Goal: Information Seeking & Learning: Learn about a topic

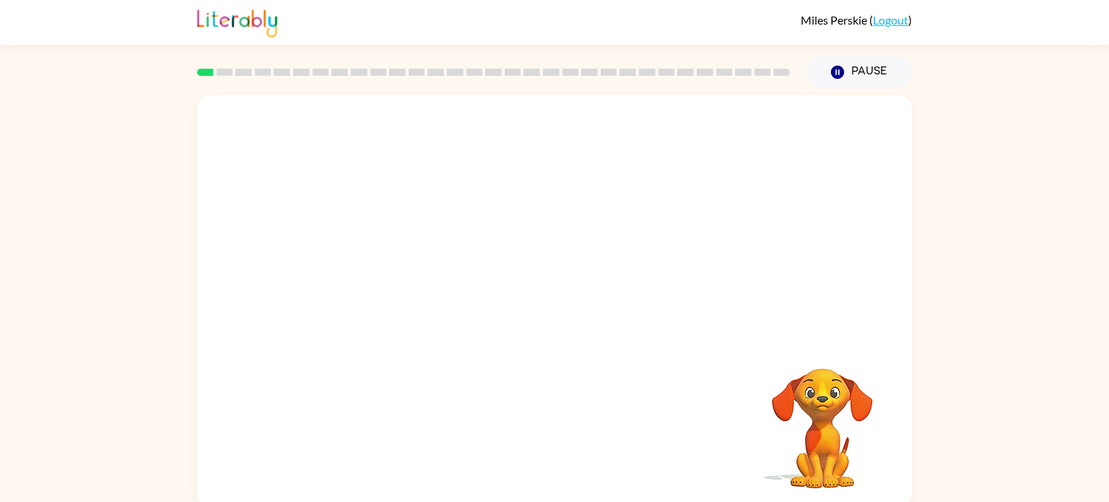
click at [976, 330] on div "Your browser must support playing .mp4 files to use Literably. Please try using…" at bounding box center [554, 298] width 1109 height 419
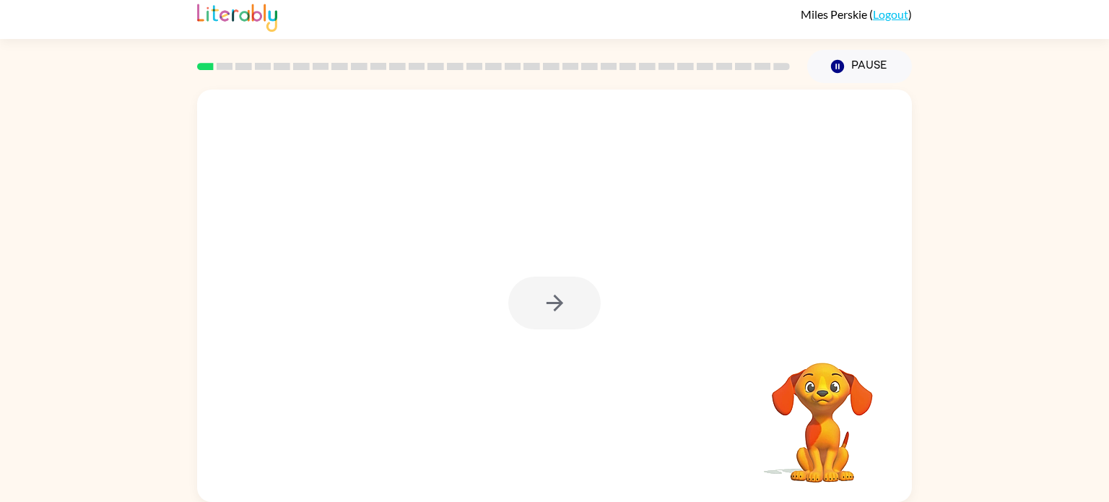
click at [566, 309] on div at bounding box center [554, 303] width 92 height 53
click at [552, 298] on icon "button" at bounding box center [554, 302] width 25 height 25
click at [552, 298] on div at bounding box center [554, 303] width 92 height 53
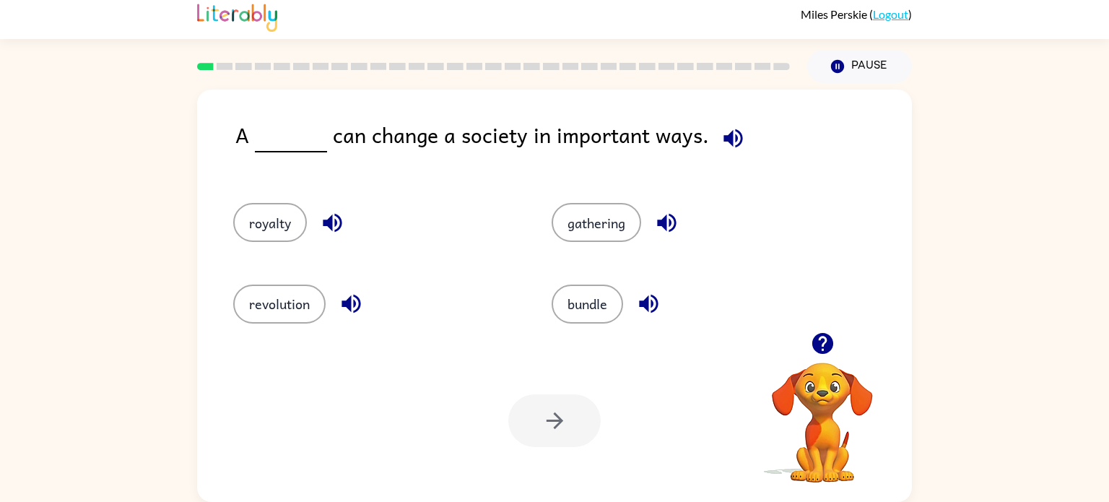
click at [670, 216] on icon "button" at bounding box center [666, 222] width 25 height 25
click at [585, 226] on button "gathering" at bounding box center [597, 222] width 90 height 39
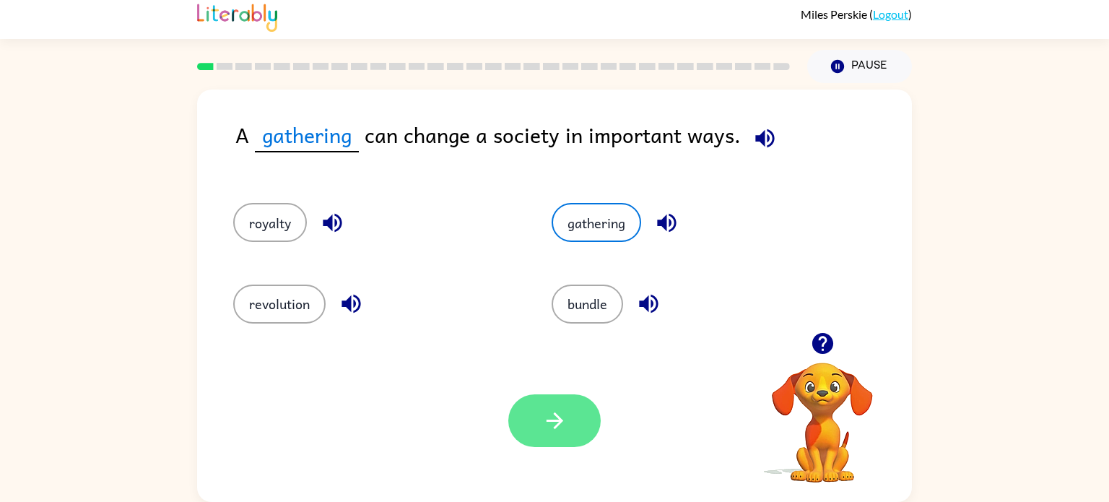
click at [545, 408] on icon "button" at bounding box center [554, 420] width 25 height 25
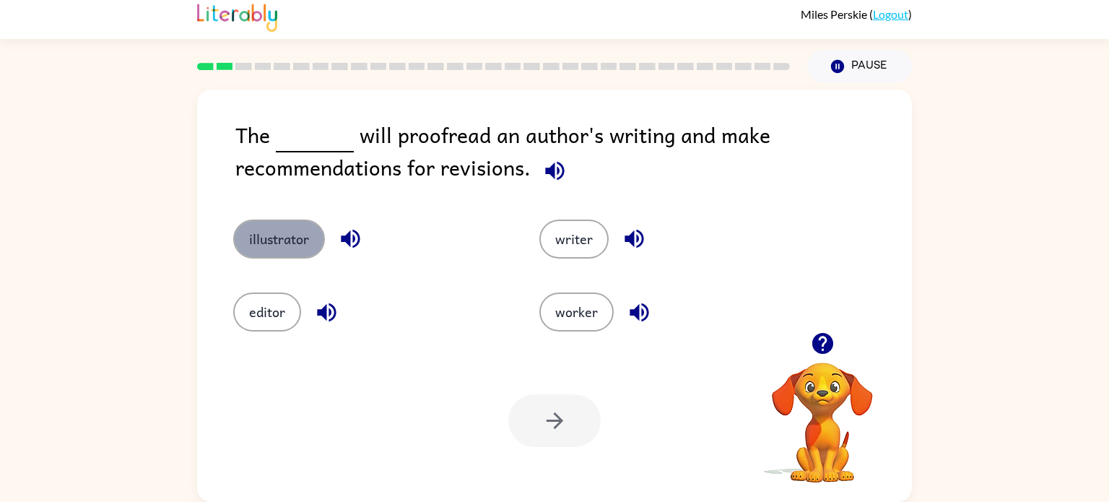
click at [277, 241] on button "illustrator" at bounding box center [279, 239] width 92 height 39
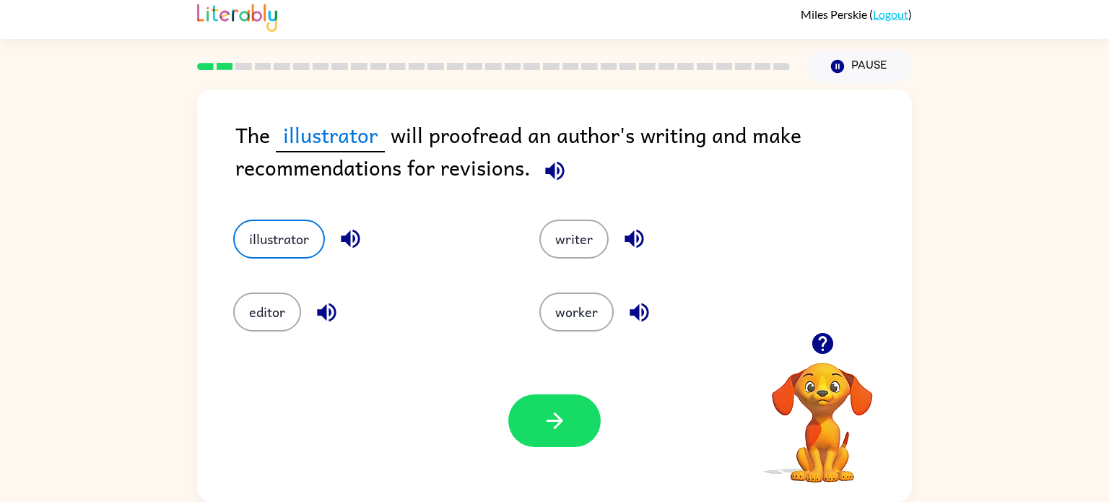
click at [391, 249] on div "illustrator" at bounding box center [369, 239] width 273 height 39
click at [352, 233] on icon "button" at bounding box center [350, 238] width 25 height 25
click at [263, 303] on button "editor" at bounding box center [267, 312] width 68 height 39
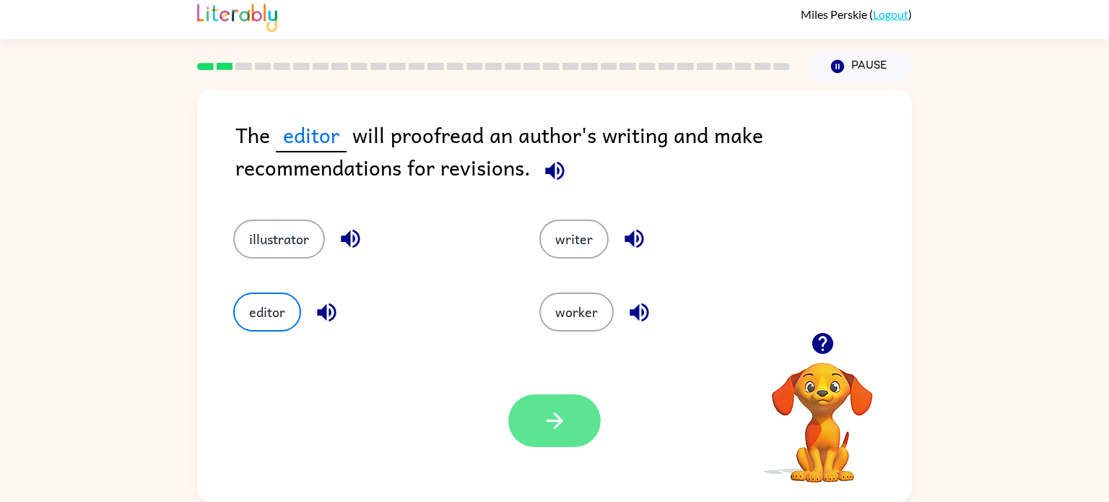
click at [533, 406] on button "button" at bounding box center [554, 420] width 92 height 53
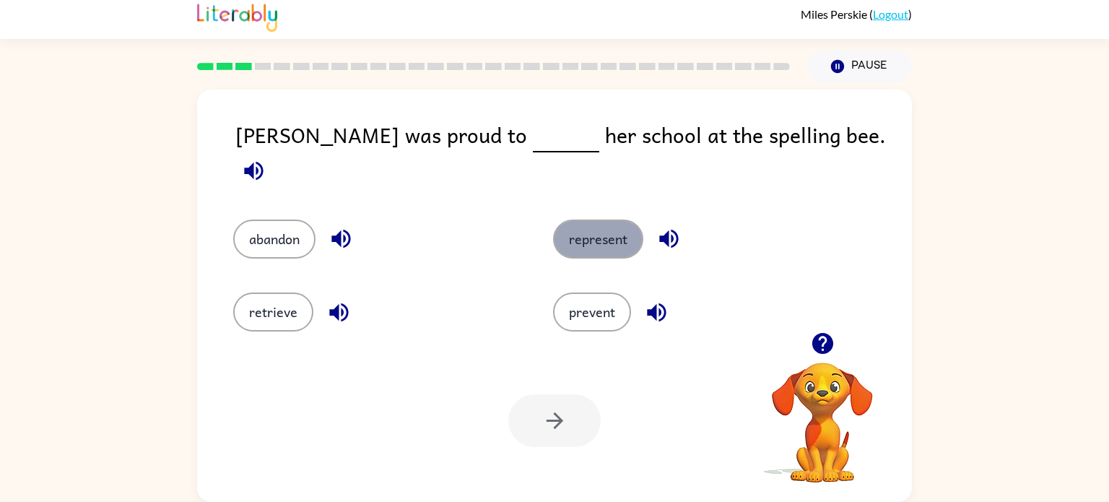
click at [576, 222] on button "represent" at bounding box center [598, 239] width 90 height 39
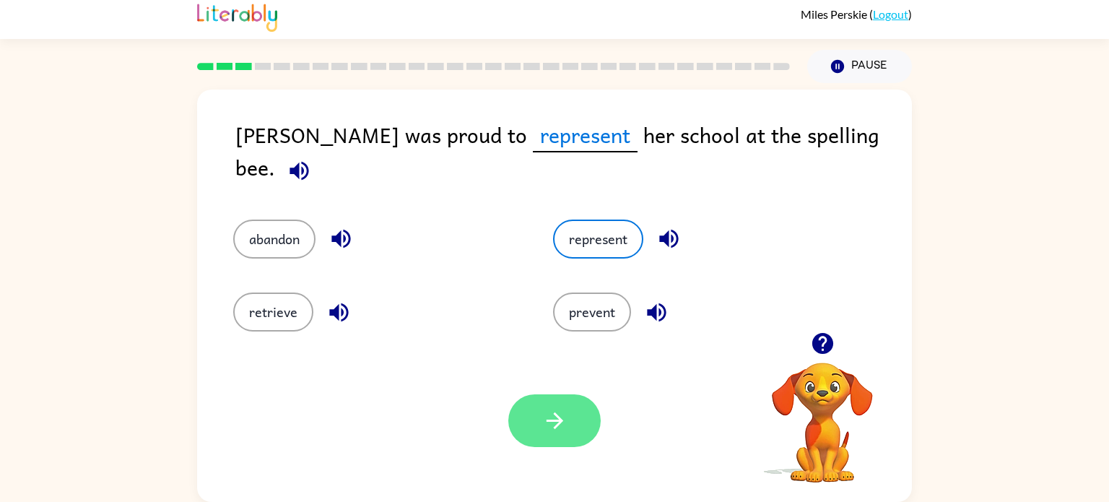
click at [560, 415] on icon "button" at bounding box center [554, 420] width 25 height 25
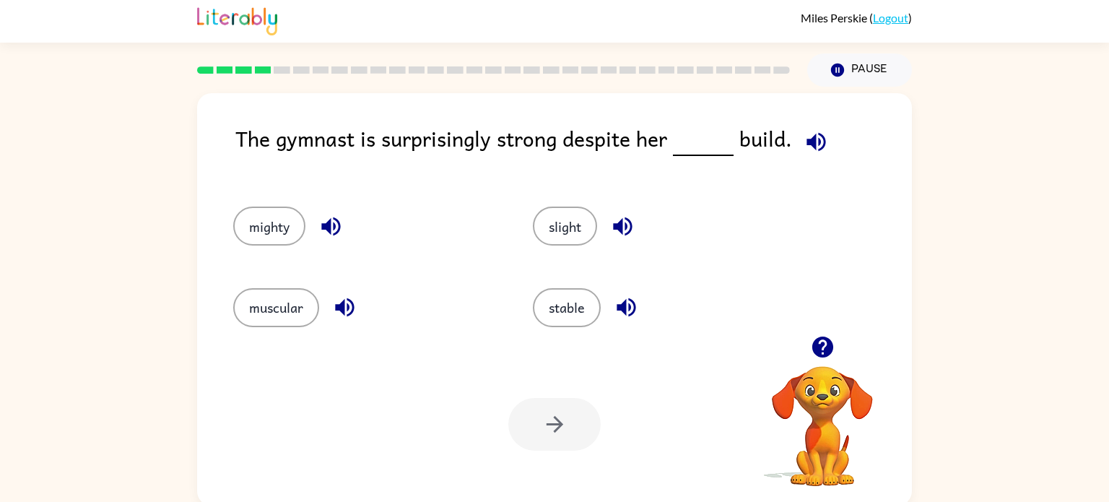
scroll to position [0, 0]
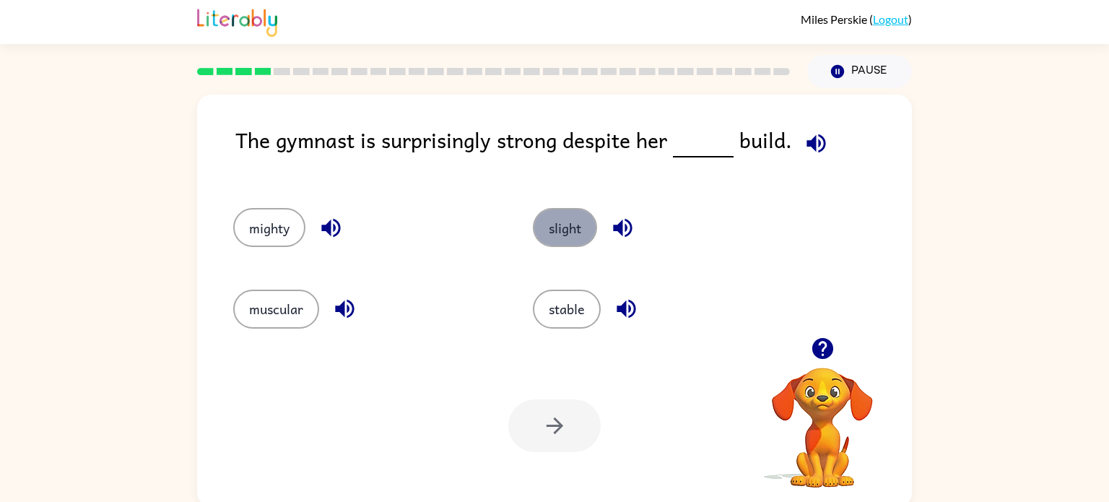
click at [566, 215] on button "slight" at bounding box center [565, 227] width 64 height 39
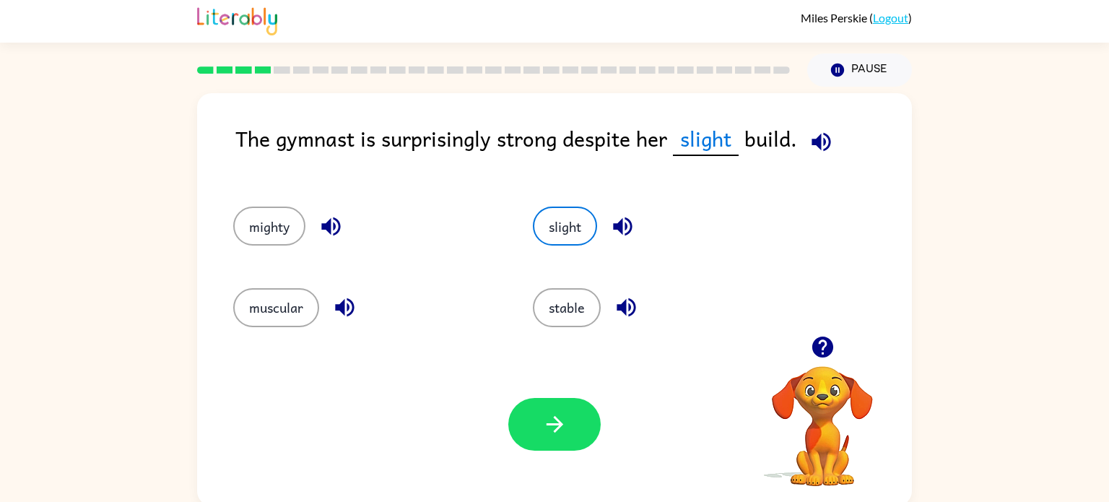
click at [0, 501] on div "The gymnast is surprisingly strong despite her slight build. mighty slight musc…" at bounding box center [554, 296] width 1109 height 419
click at [561, 413] on icon "button" at bounding box center [554, 424] width 25 height 25
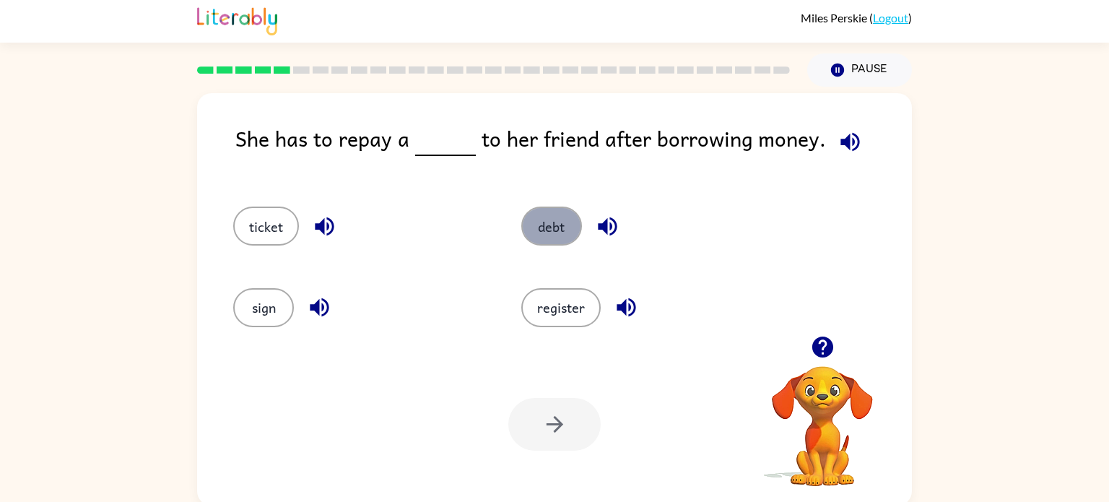
click at [541, 226] on button "debt" at bounding box center [551, 226] width 61 height 39
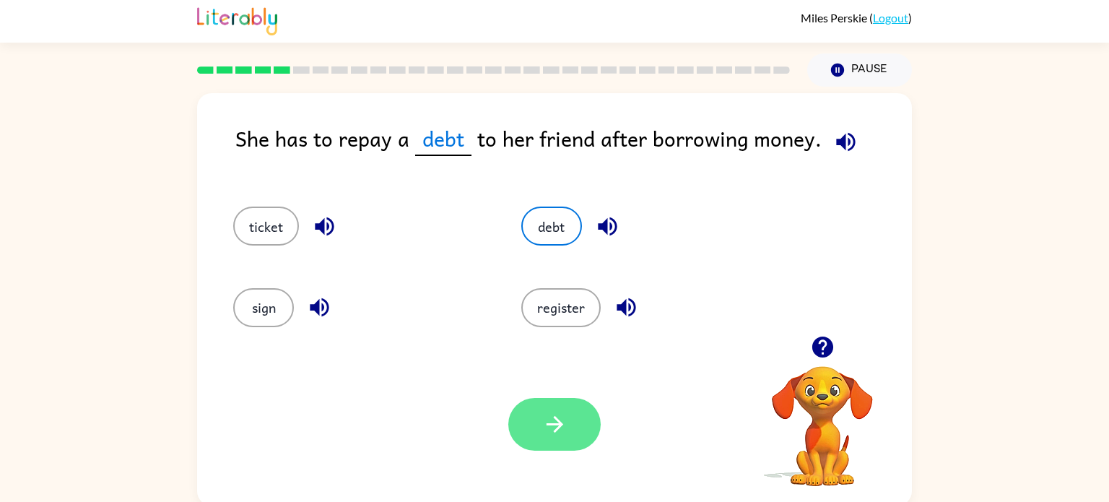
click at [558, 423] on icon "button" at bounding box center [554, 424] width 25 height 25
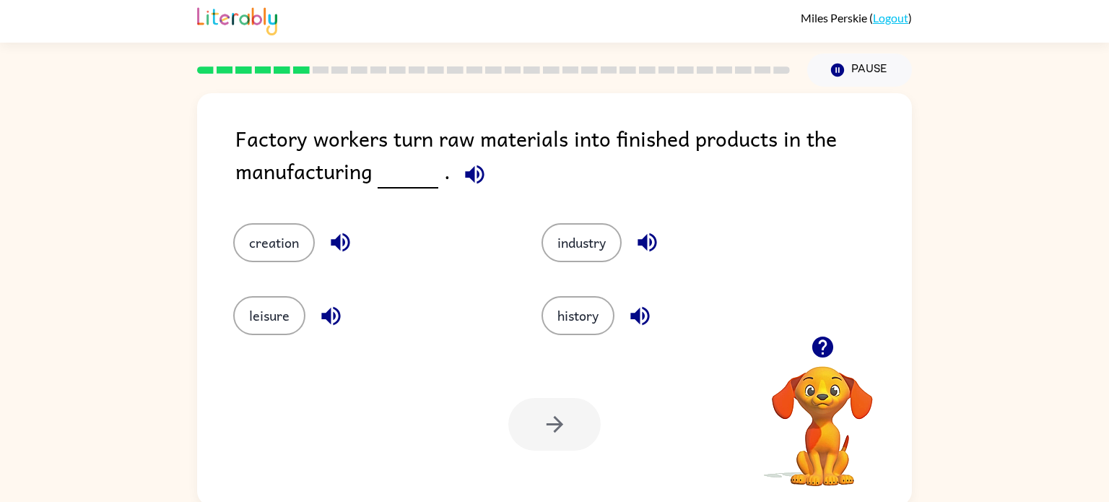
click at [0, 406] on div "Factory workers turn raw materials into finished products in the manufacturing …" at bounding box center [554, 296] width 1109 height 419
click at [471, 170] on icon "button" at bounding box center [474, 174] width 19 height 19
click at [285, 245] on button "creation" at bounding box center [274, 242] width 82 height 39
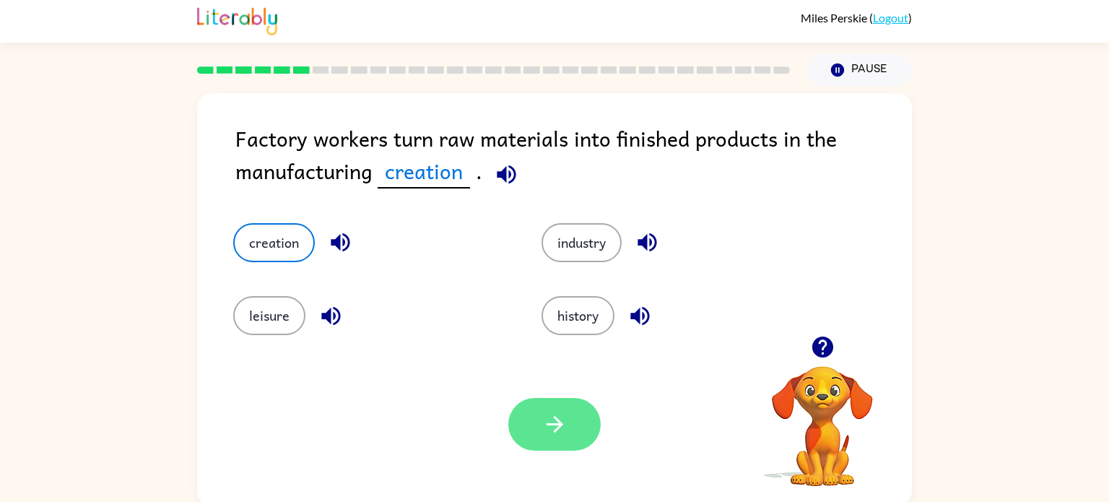
click at [533, 408] on button "button" at bounding box center [554, 424] width 92 height 53
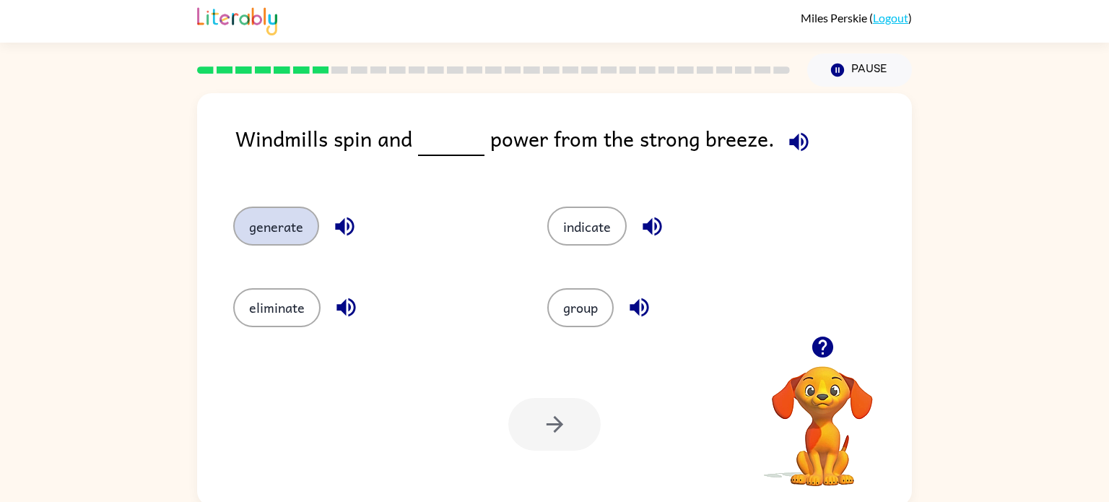
click at [293, 230] on button "generate" at bounding box center [276, 226] width 86 height 39
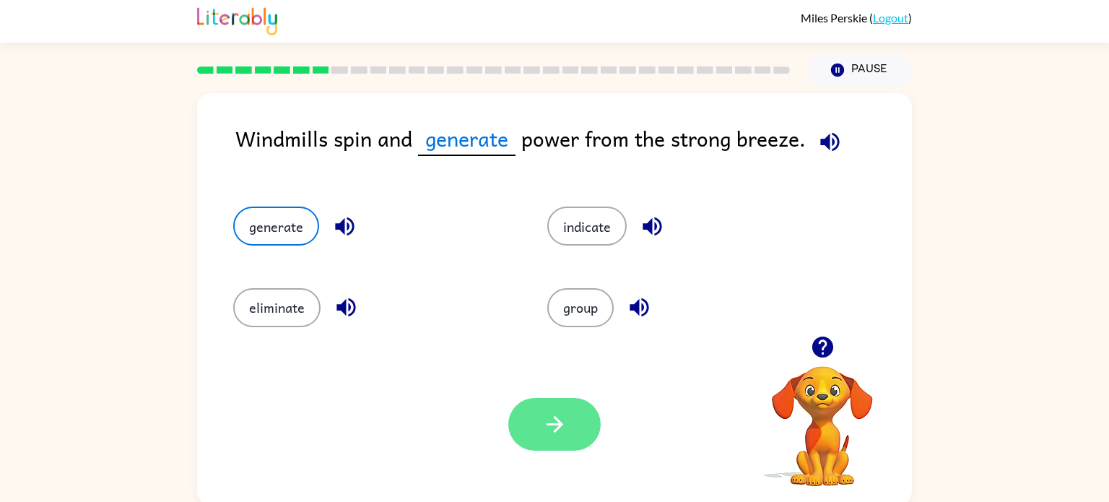
click at [561, 430] on icon "button" at bounding box center [554, 424] width 25 height 25
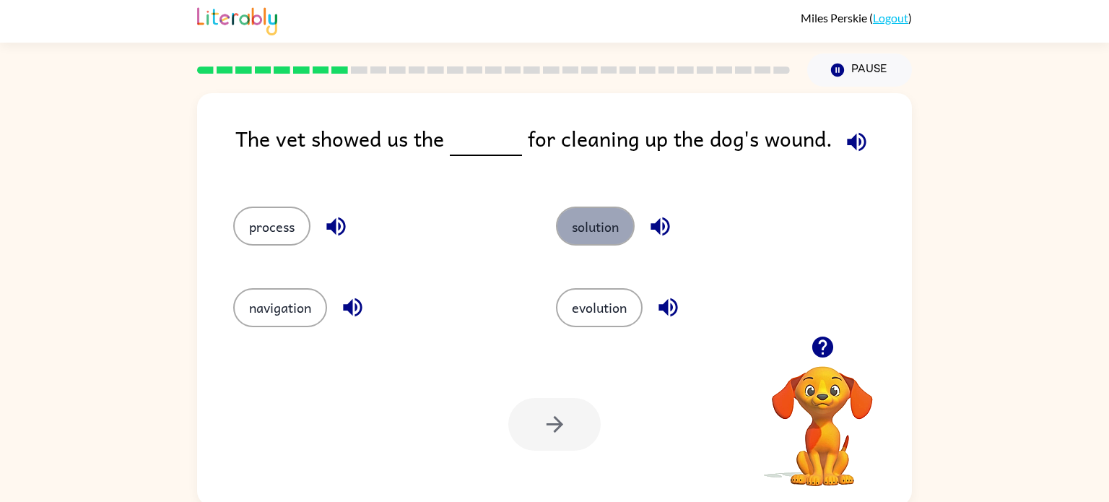
click at [609, 214] on button "solution" at bounding box center [595, 226] width 79 height 39
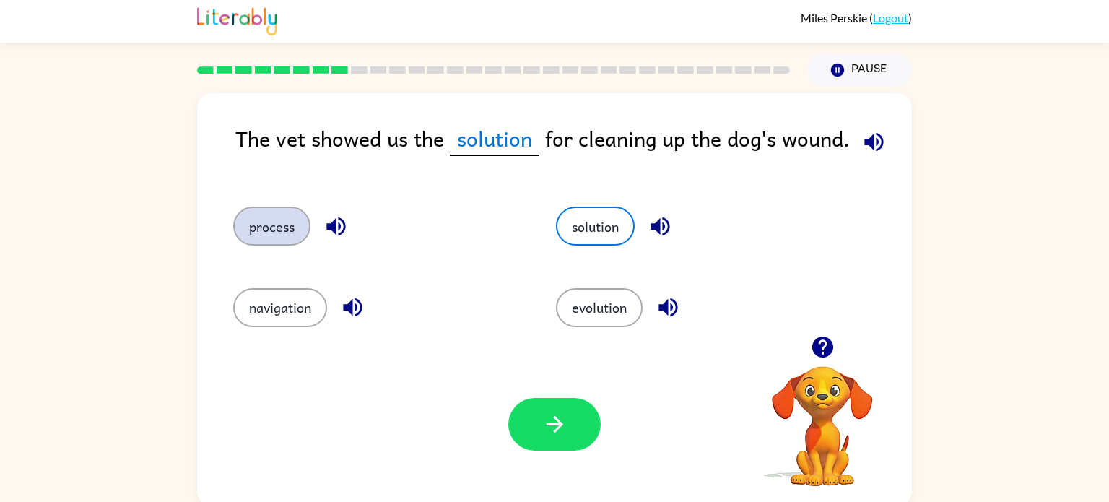
click at [272, 217] on button "process" at bounding box center [271, 226] width 77 height 39
click at [334, 219] on icon "button" at bounding box center [336, 226] width 25 height 25
click at [659, 220] on icon "button" at bounding box center [660, 226] width 19 height 19
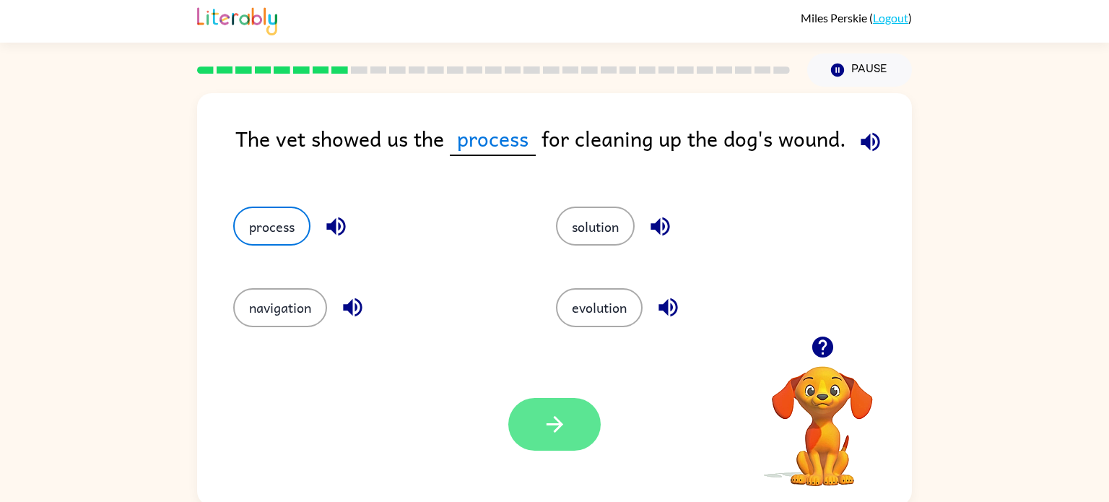
click at [567, 417] on button "button" at bounding box center [554, 424] width 92 height 53
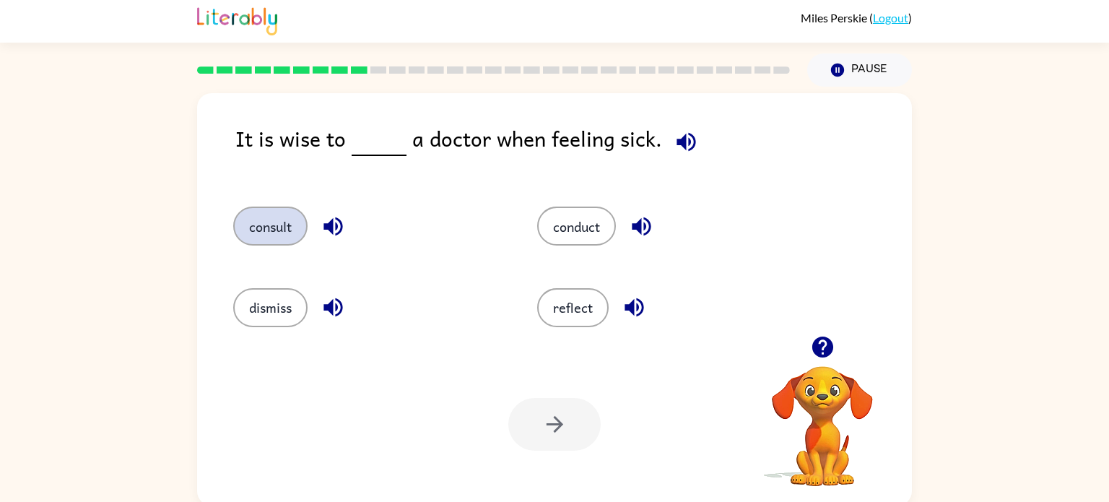
click at [269, 233] on button "consult" at bounding box center [270, 226] width 74 height 39
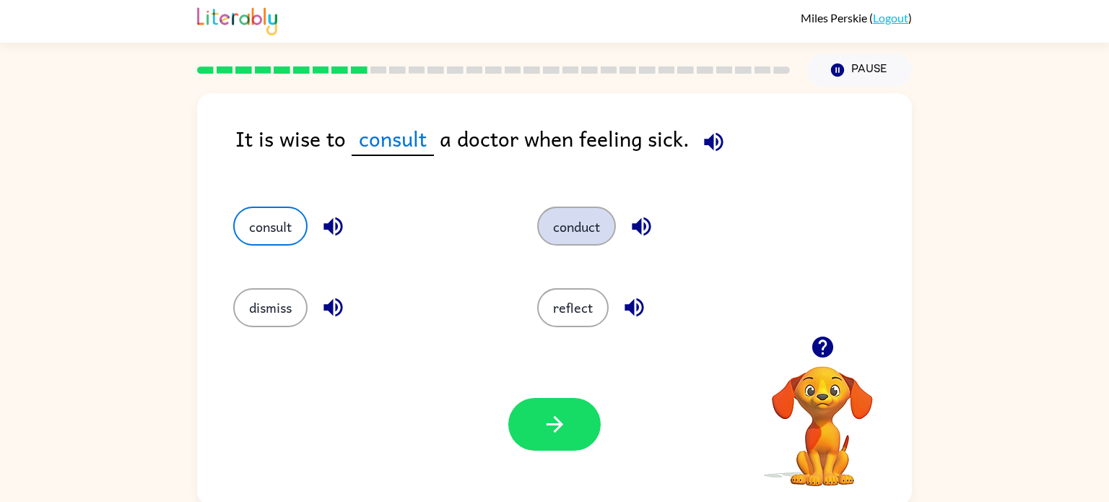
click at [576, 216] on button "conduct" at bounding box center [576, 226] width 79 height 39
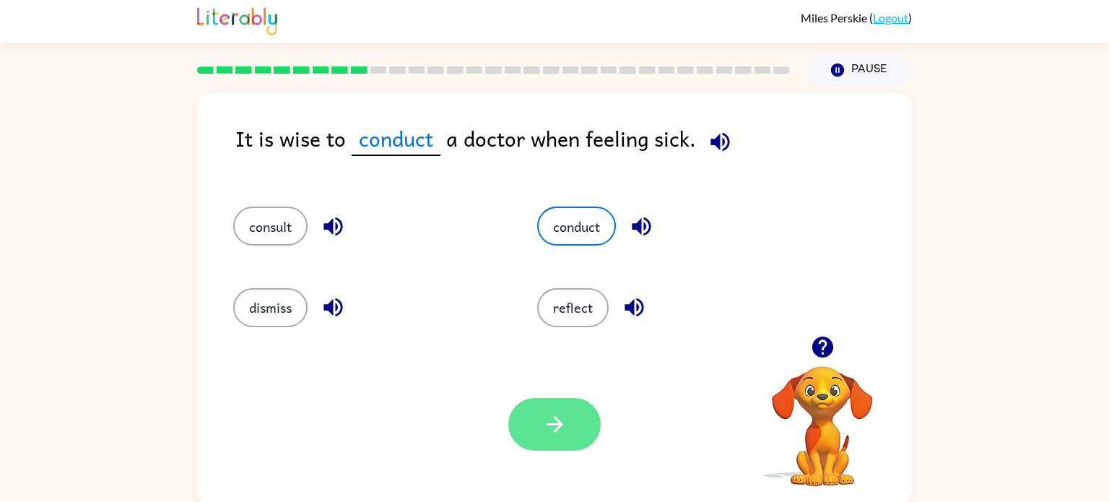
click at [574, 423] on button "button" at bounding box center [554, 424] width 92 height 53
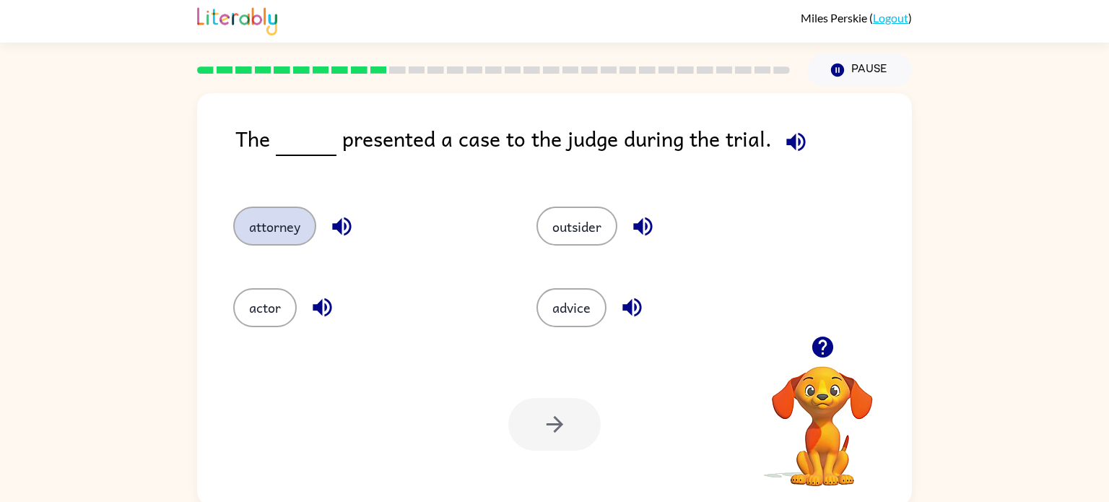
click at [254, 225] on button "attorney" at bounding box center [274, 226] width 83 height 39
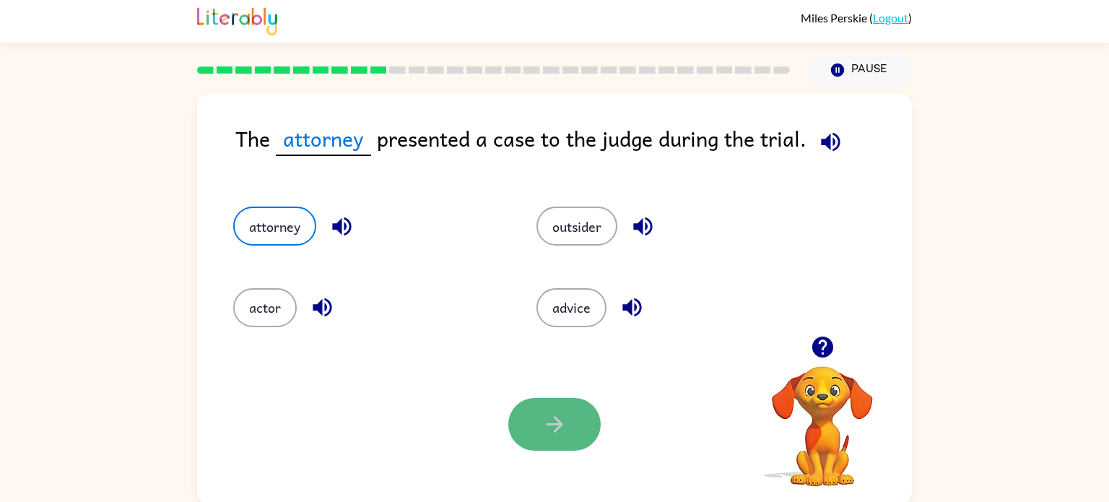
click at [561, 429] on icon "button" at bounding box center [554, 424] width 25 height 25
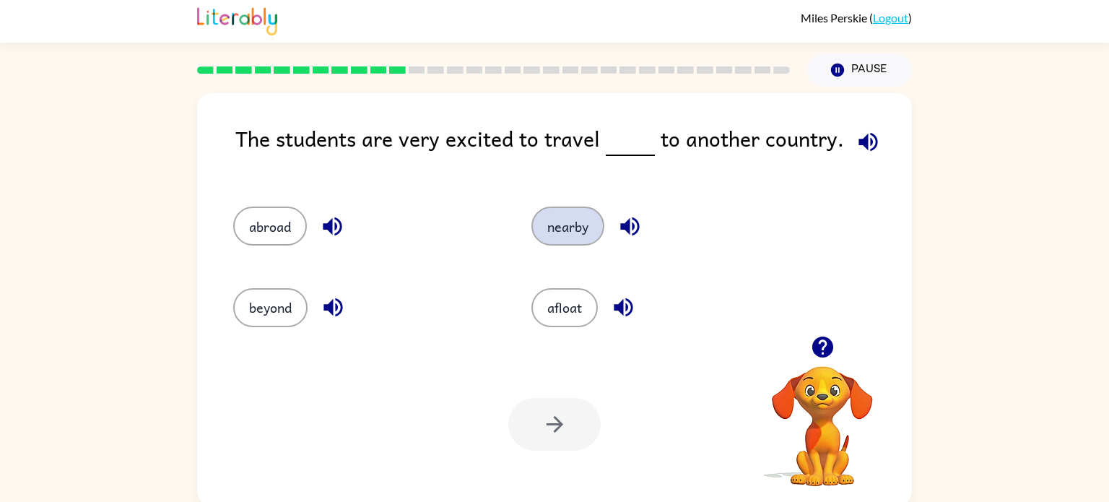
click at [561, 233] on button "nearby" at bounding box center [568, 226] width 73 height 39
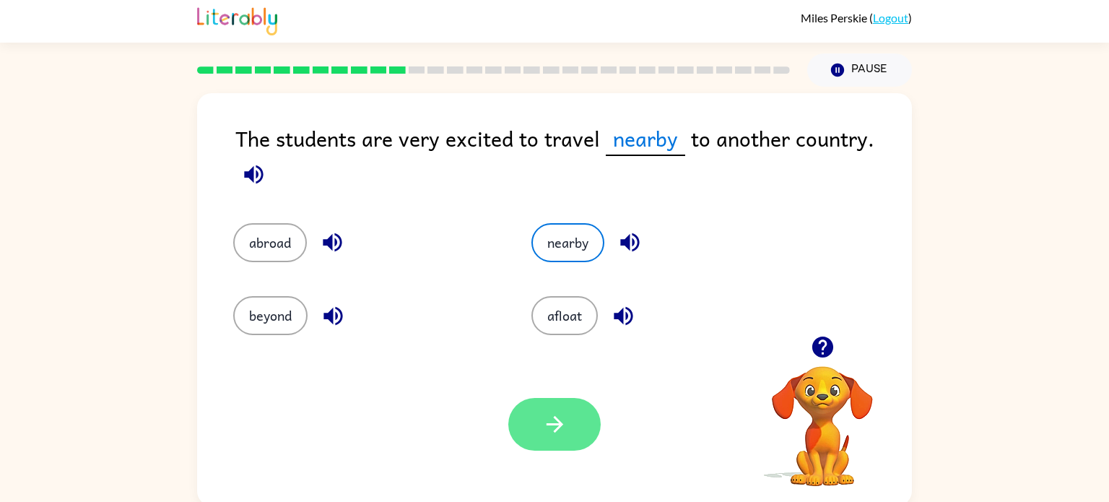
click at [553, 410] on button "button" at bounding box center [554, 424] width 92 height 53
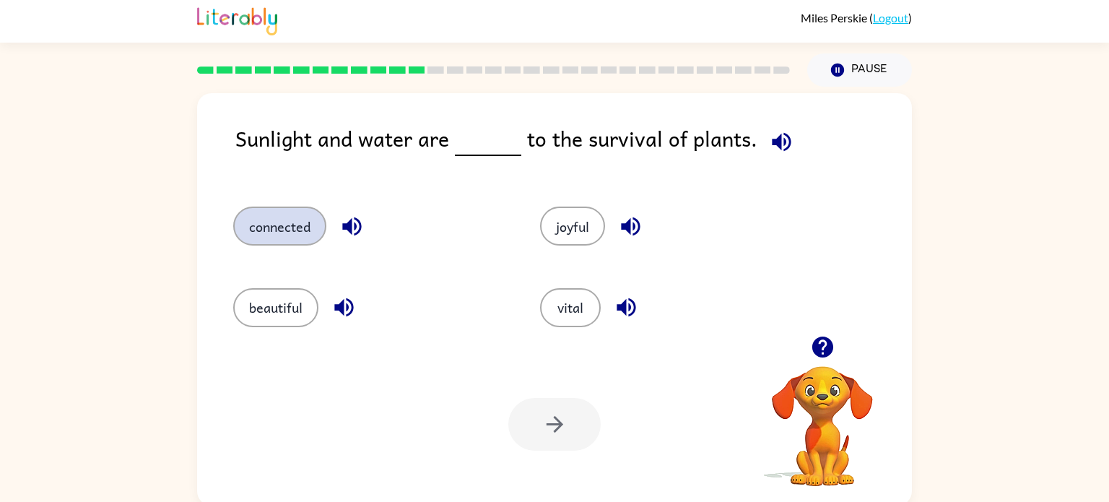
click at [269, 220] on button "connected" at bounding box center [279, 226] width 93 height 39
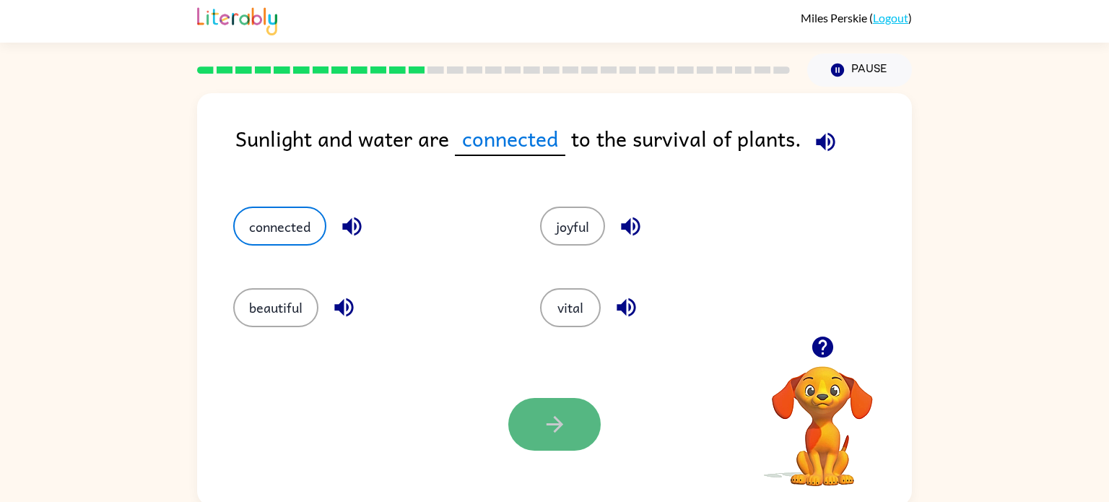
click at [573, 431] on button "button" at bounding box center [554, 424] width 92 height 53
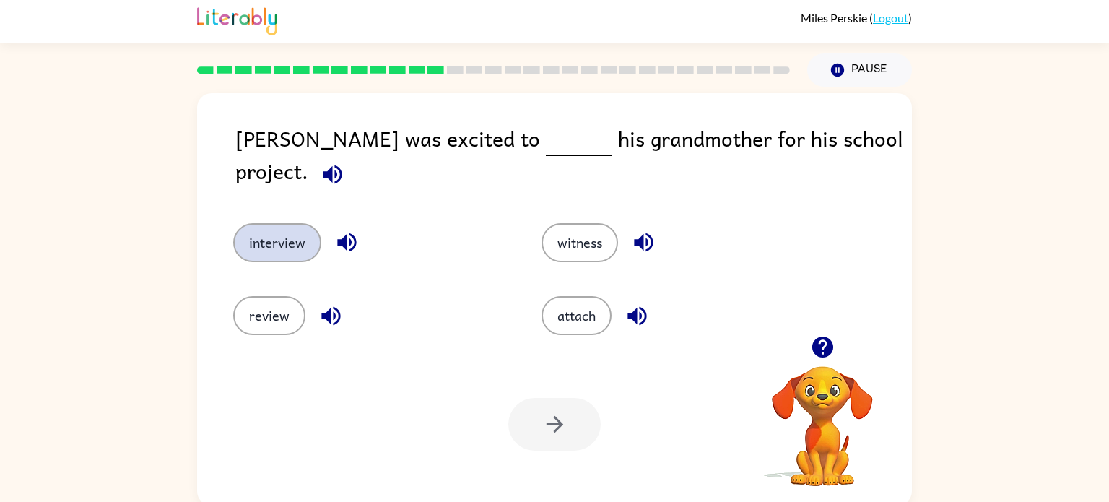
click at [279, 223] on button "interview" at bounding box center [277, 242] width 88 height 39
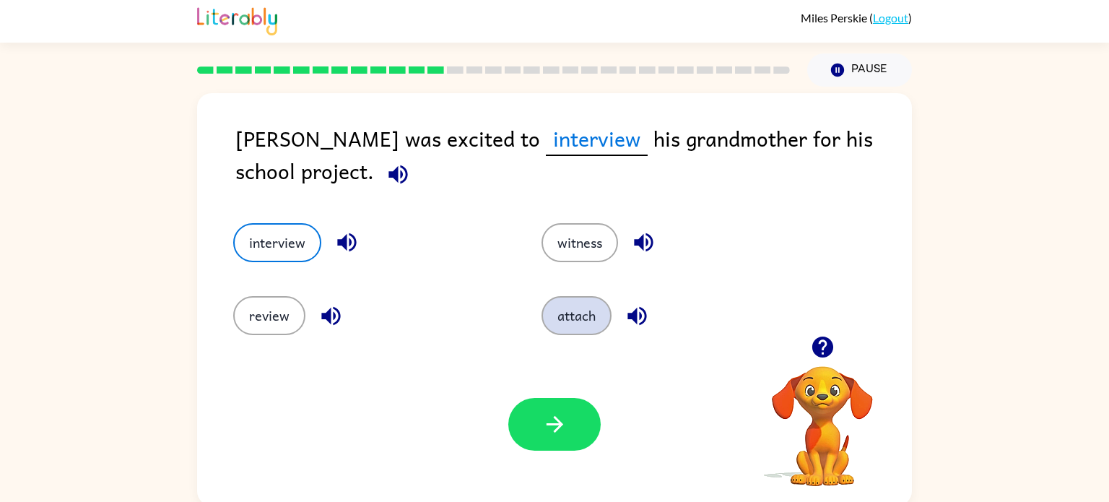
click at [570, 313] on button "attach" at bounding box center [577, 315] width 70 height 39
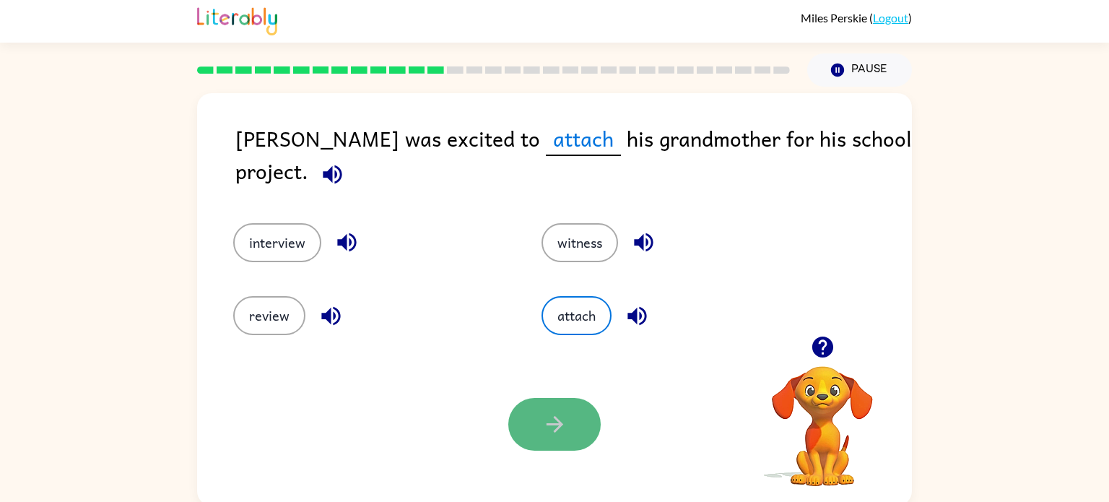
click at [571, 407] on button "button" at bounding box center [554, 424] width 92 height 53
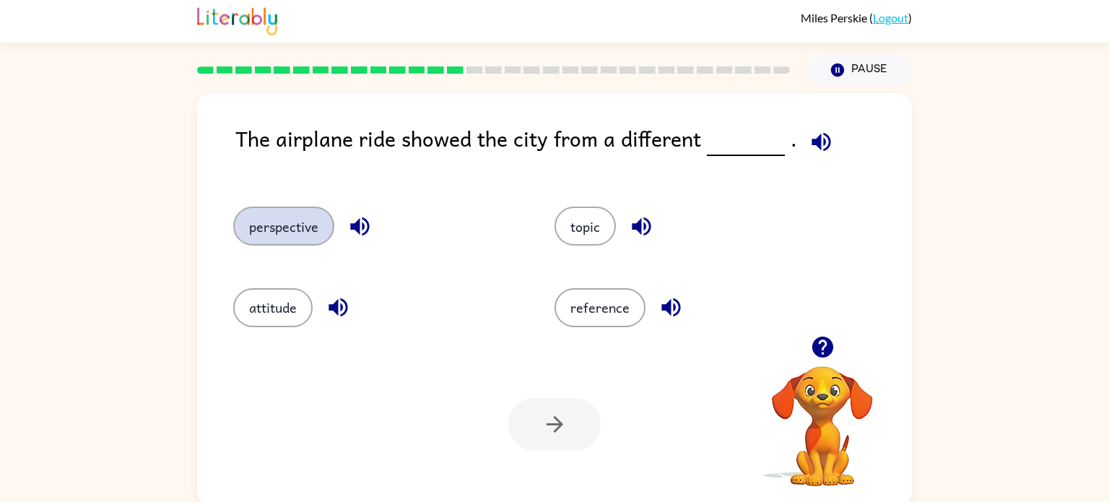
click at [262, 219] on button "perspective" at bounding box center [283, 226] width 101 height 39
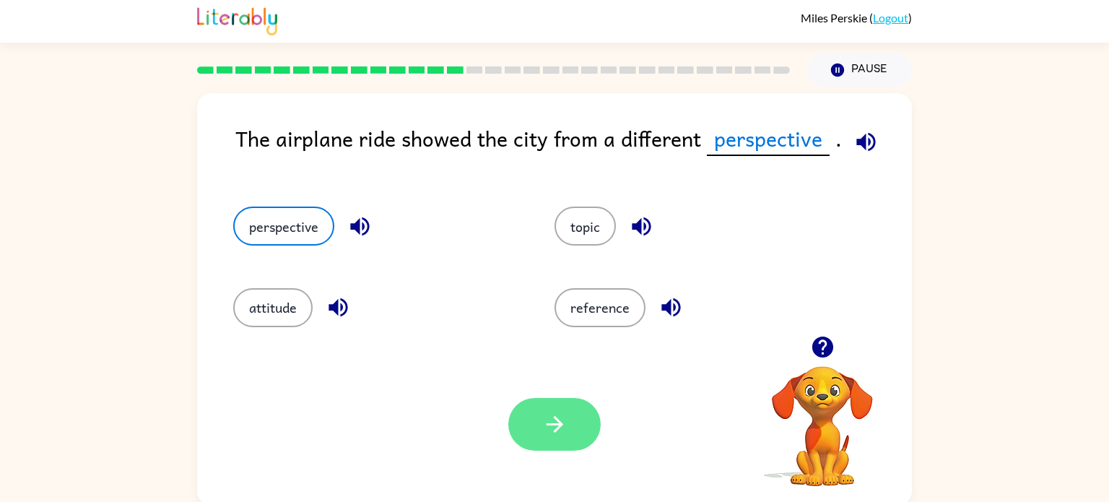
click at [542, 412] on icon "button" at bounding box center [554, 424] width 25 height 25
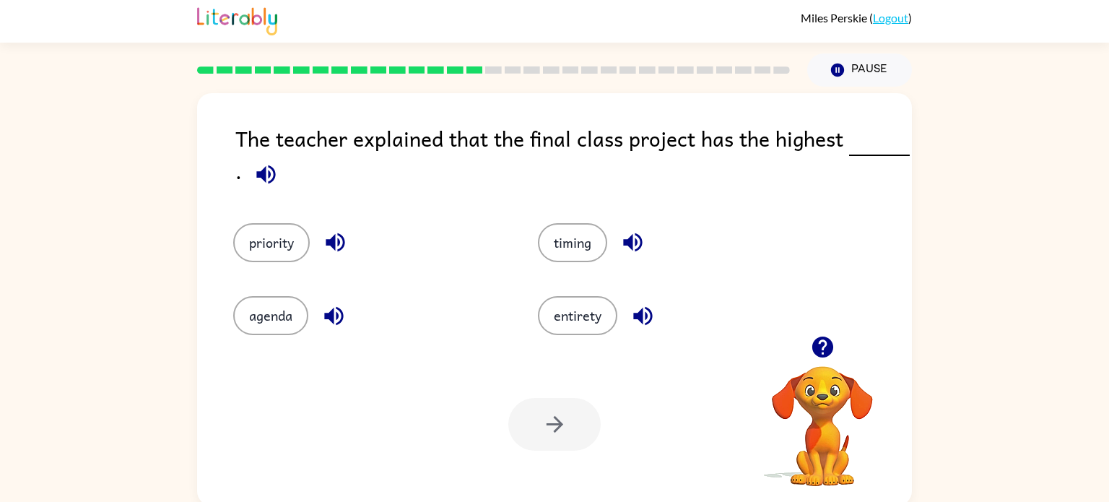
click at [264, 170] on icon "button" at bounding box center [265, 174] width 19 height 19
click at [280, 246] on button "priority" at bounding box center [271, 242] width 77 height 39
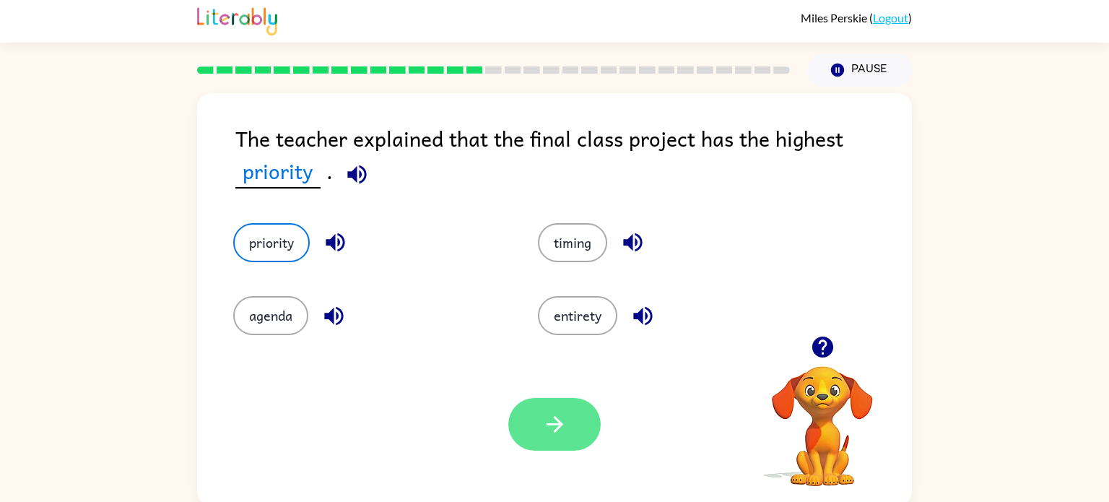
click at [553, 417] on icon "button" at bounding box center [554, 424] width 25 height 25
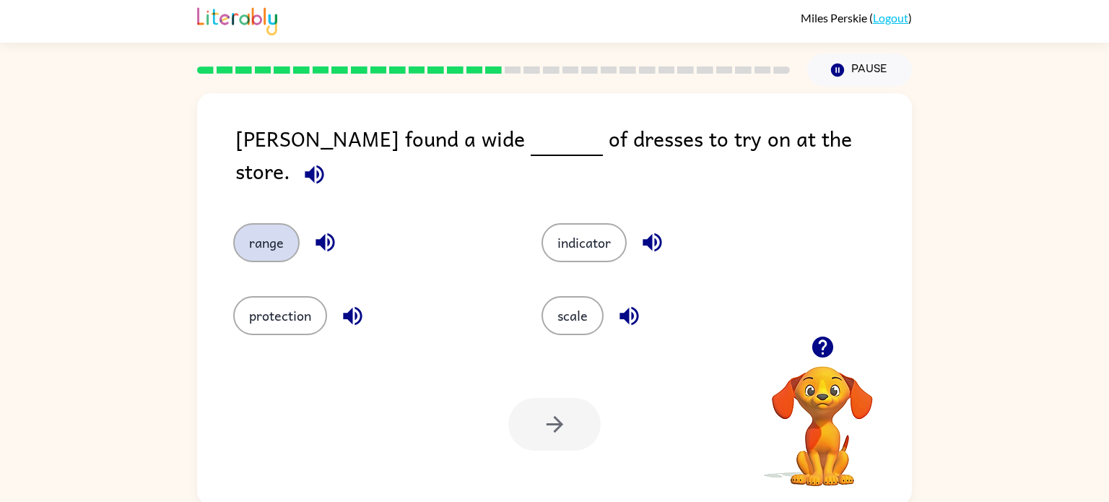
click at [270, 226] on button "range" at bounding box center [266, 242] width 66 height 39
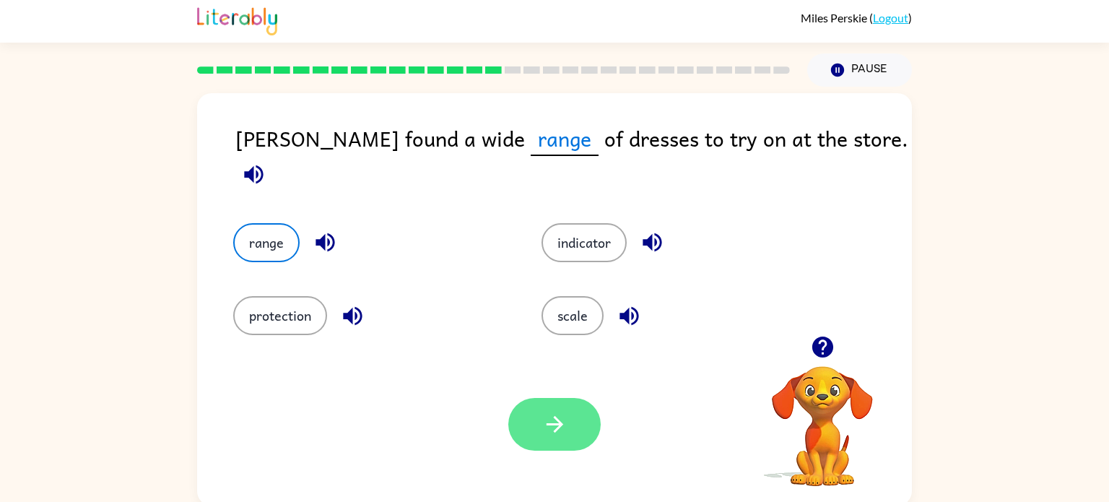
click at [542, 428] on icon "button" at bounding box center [554, 424] width 25 height 25
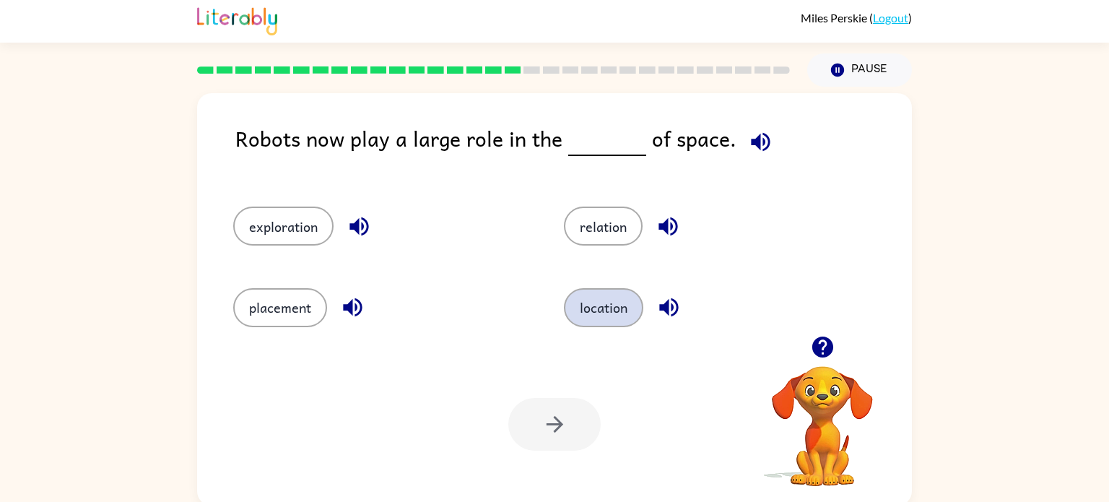
click at [601, 306] on button "location" at bounding box center [603, 307] width 79 height 39
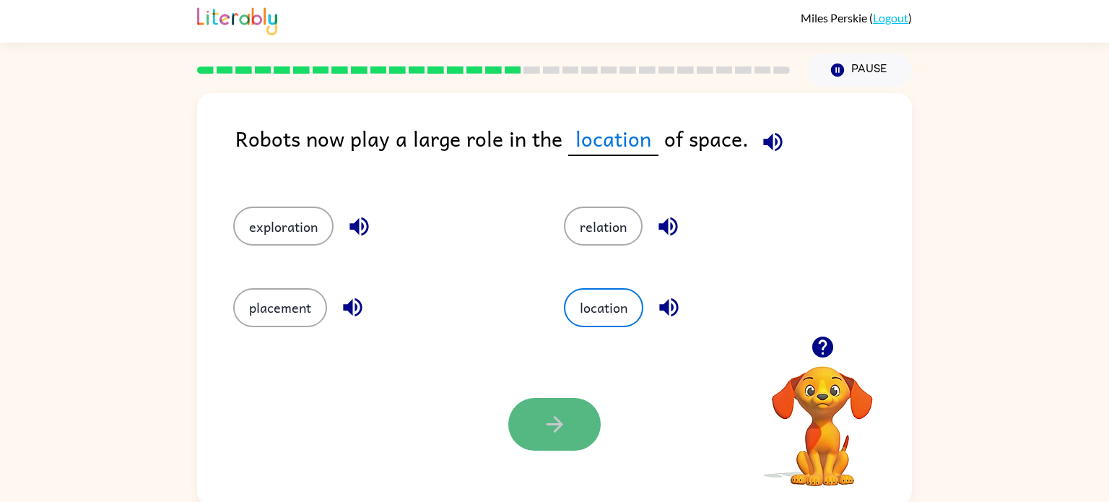
click at [544, 418] on icon "button" at bounding box center [554, 424] width 25 height 25
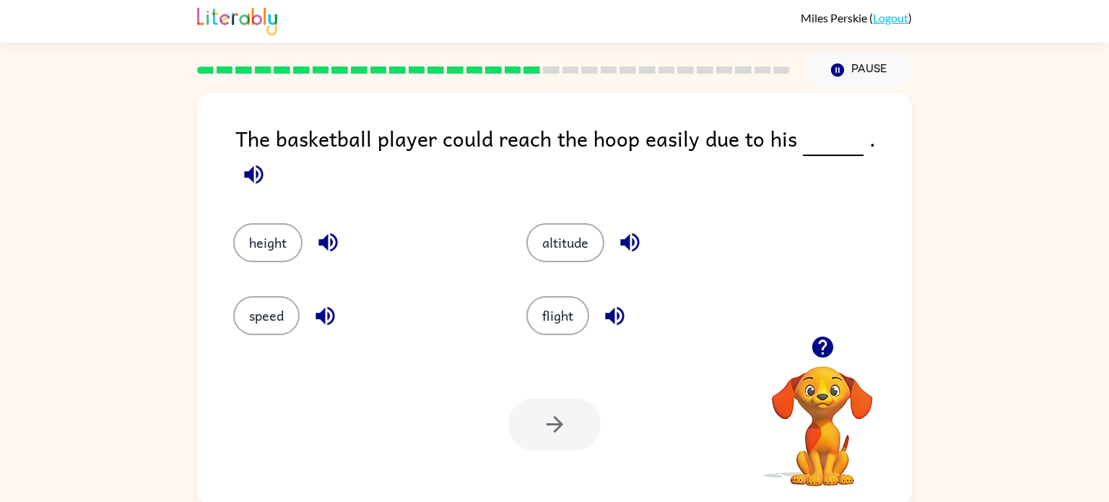
click at [633, 322] on div "flight" at bounding box center [657, 315] width 260 height 39
click at [251, 228] on button "height" at bounding box center [267, 242] width 69 height 39
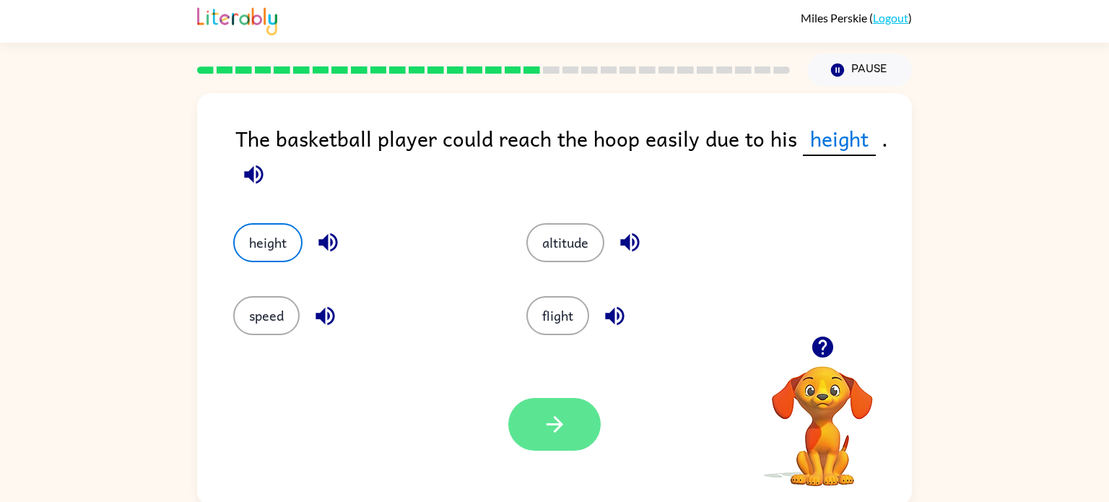
click at [562, 428] on icon "button" at bounding box center [554, 424] width 25 height 25
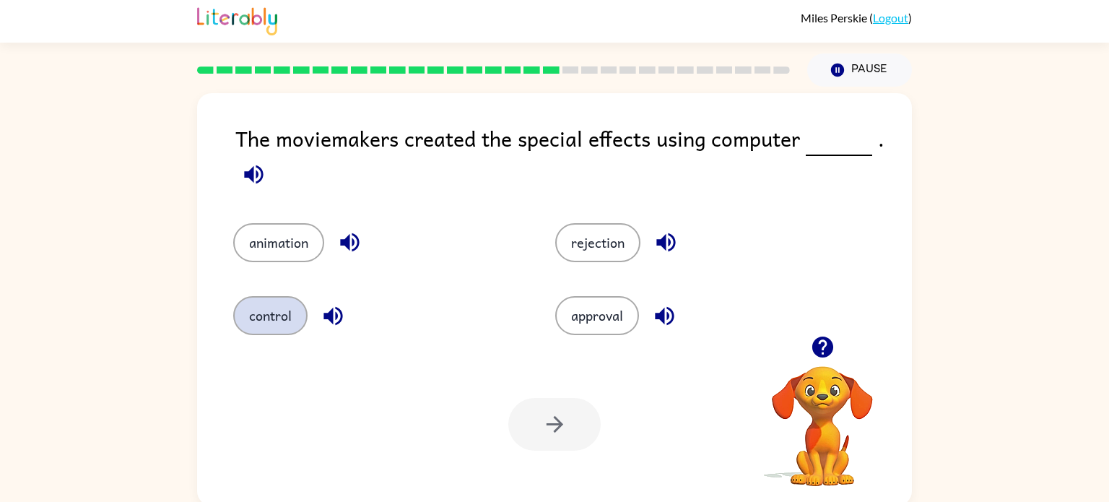
click at [260, 300] on button "control" at bounding box center [270, 315] width 74 height 39
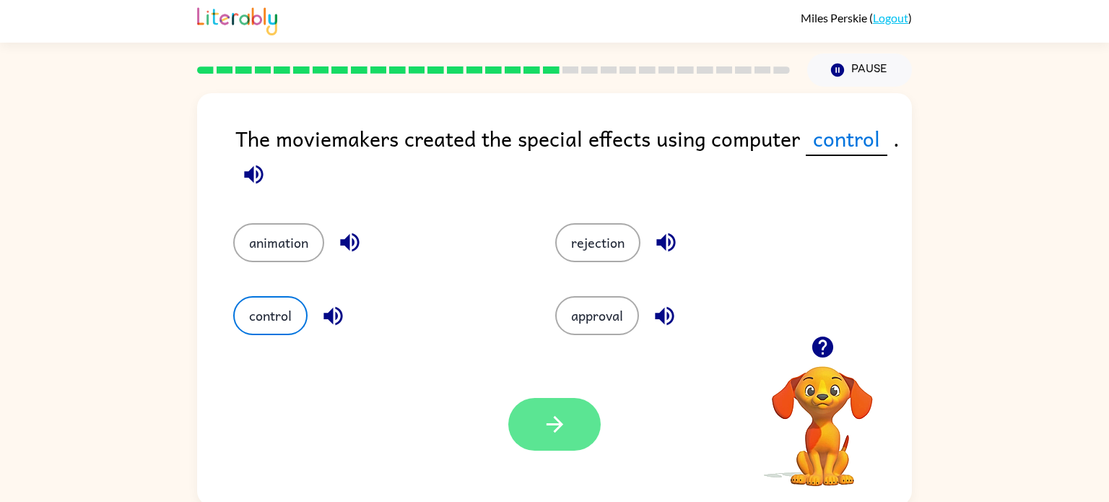
click at [531, 416] on button "button" at bounding box center [554, 424] width 92 height 53
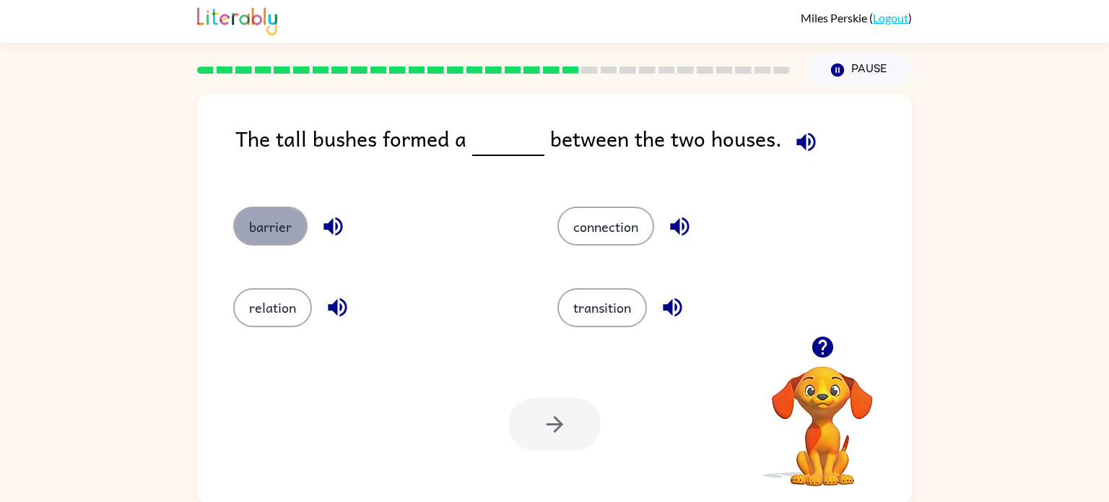
click at [252, 222] on button "barrier" at bounding box center [270, 226] width 74 height 39
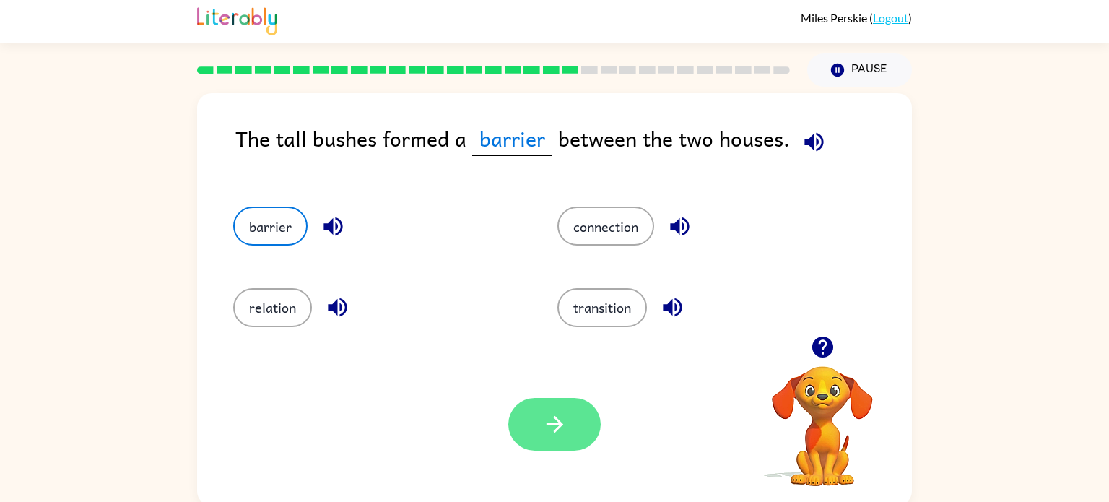
click at [567, 416] on button "button" at bounding box center [554, 424] width 92 height 53
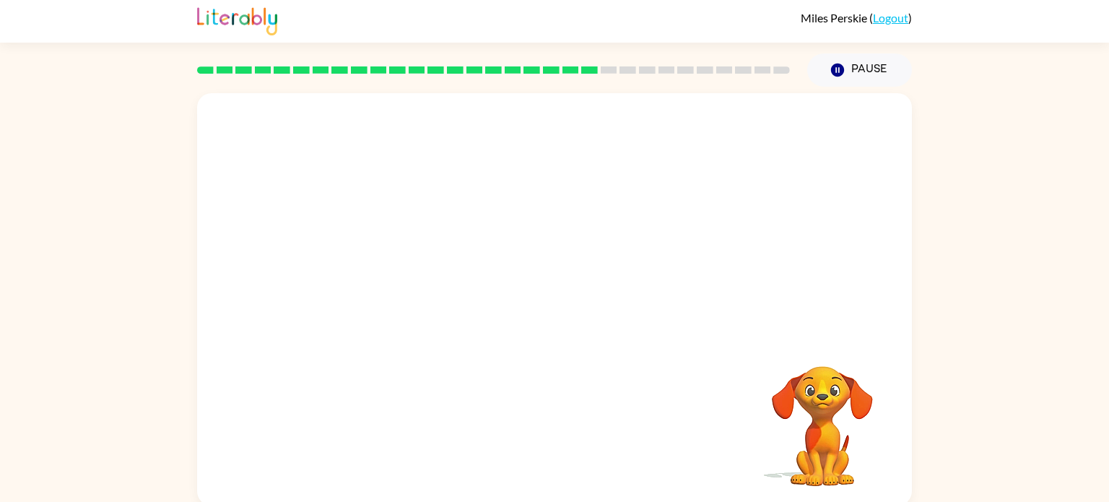
click at [417, 291] on video "Your browser must support playing .mp4 files to use Literably. Please try using…" at bounding box center [554, 214] width 715 height 243
click at [412, 295] on video "Your browser must support playing .mp4 files to use Literably. Please try using…" at bounding box center [554, 214] width 715 height 243
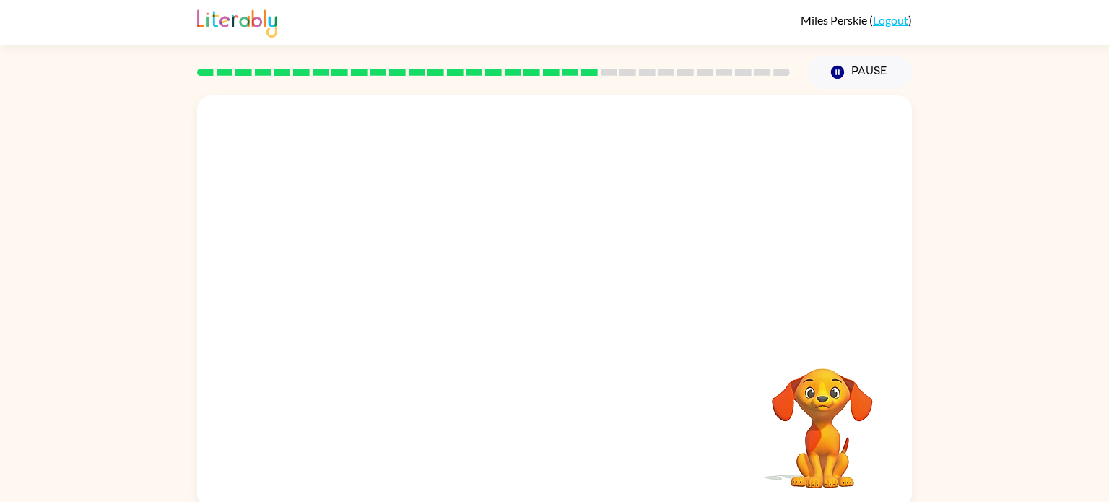
scroll to position [6, 0]
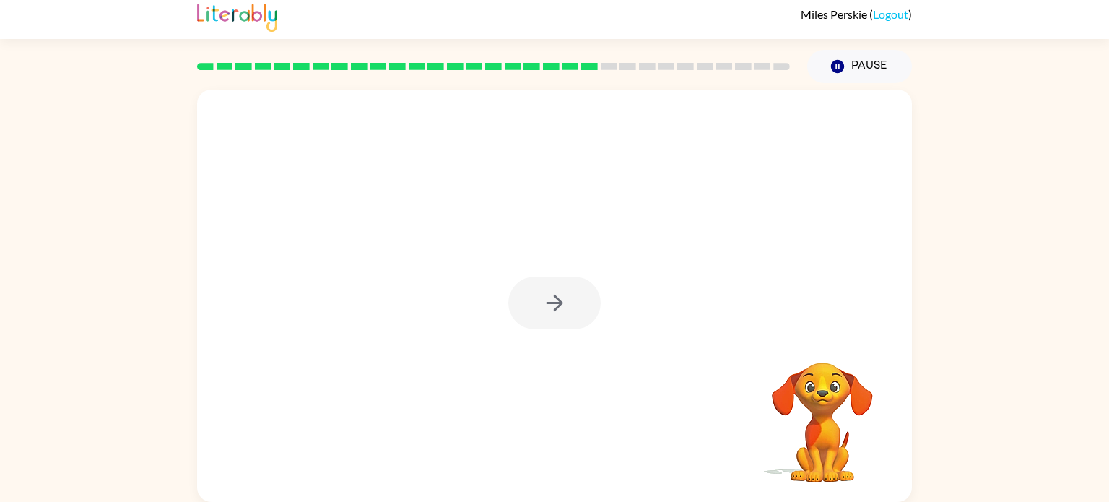
click at [549, 292] on div at bounding box center [554, 303] width 92 height 53
click at [548, 291] on div at bounding box center [554, 303] width 92 height 53
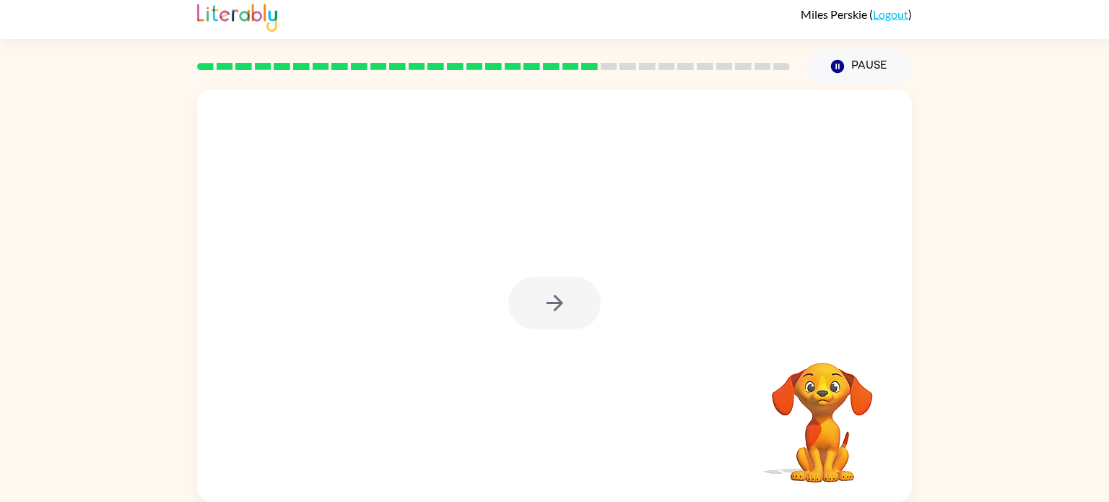
click at [548, 291] on div at bounding box center [554, 303] width 92 height 53
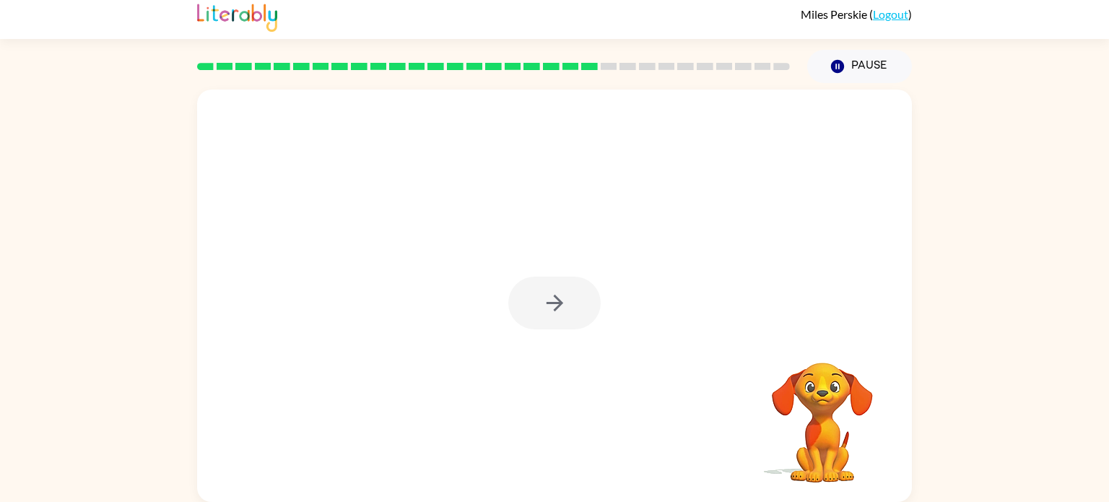
click at [548, 291] on icon "button" at bounding box center [554, 302] width 25 height 25
click at [548, 291] on div at bounding box center [554, 303] width 92 height 53
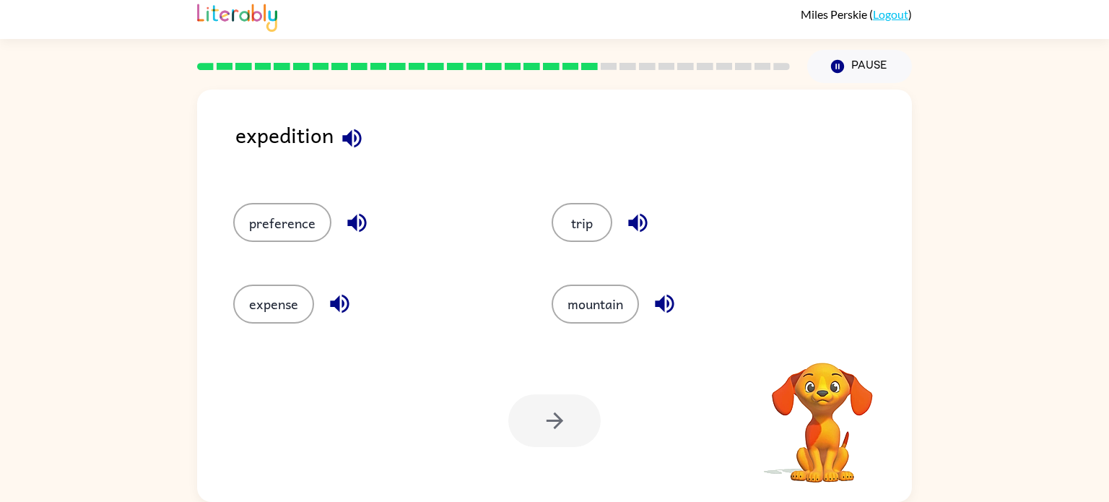
click at [548, 291] on div "mountain" at bounding box center [683, 297] width 319 height 81
click at [586, 228] on button "trip" at bounding box center [582, 222] width 61 height 39
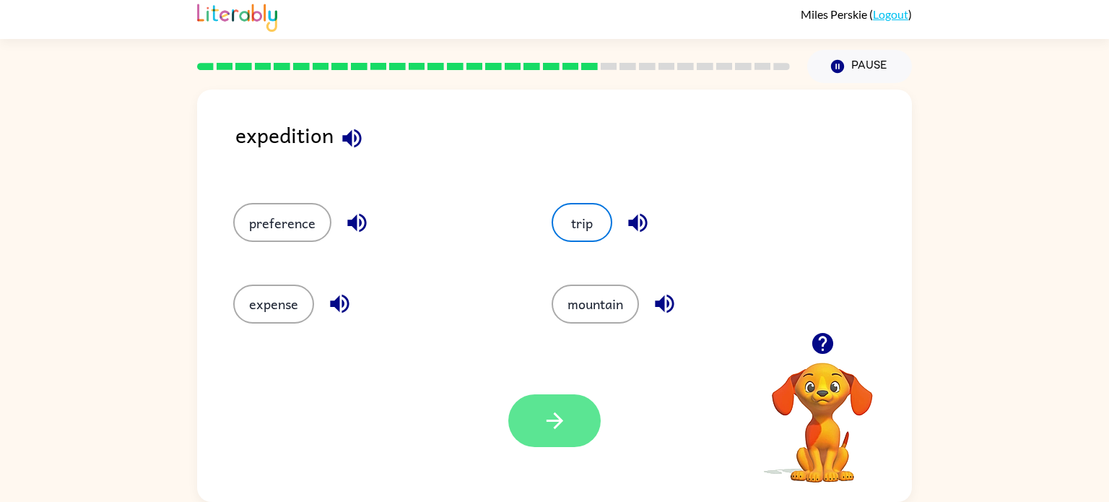
click at [558, 422] on icon "button" at bounding box center [554, 420] width 25 height 25
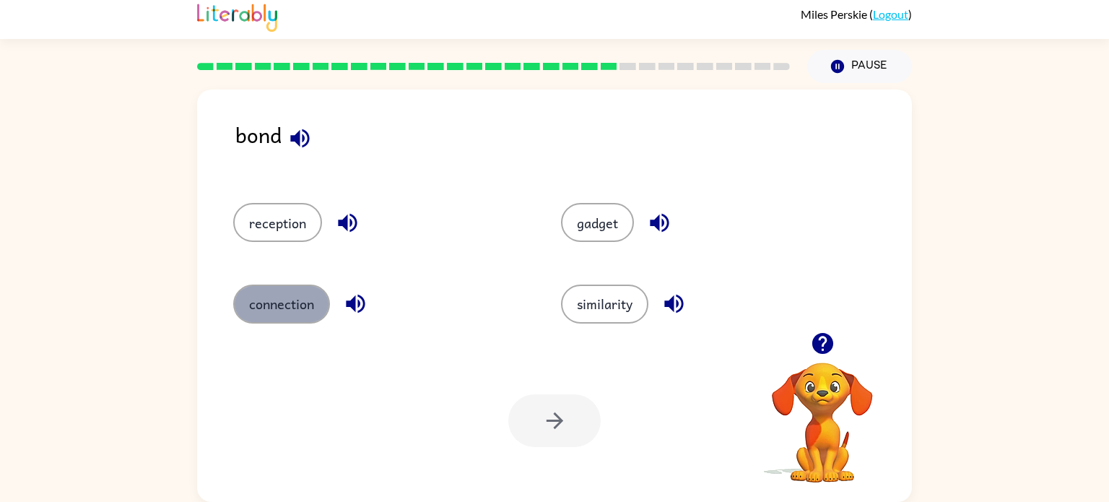
click at [267, 314] on button "connection" at bounding box center [281, 304] width 97 height 39
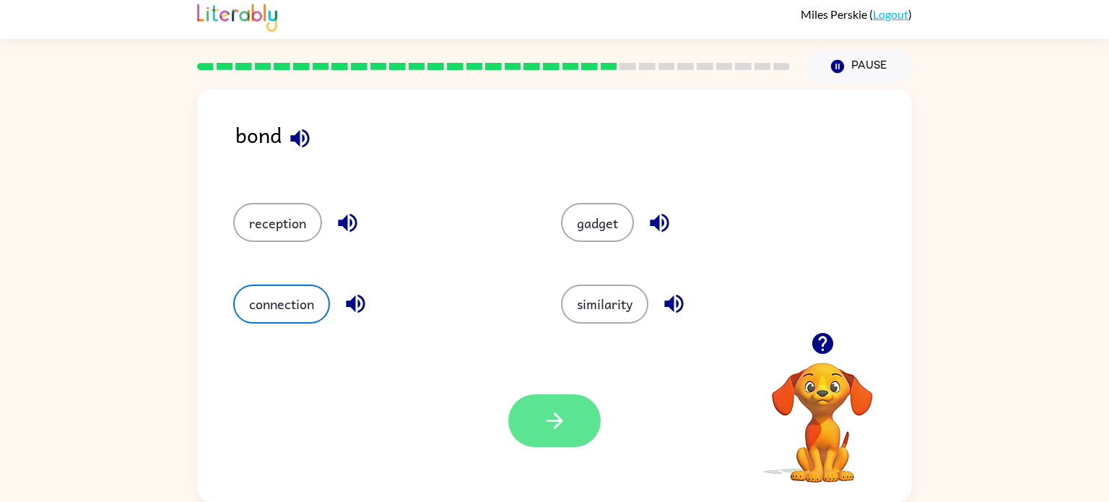
click at [551, 408] on icon "button" at bounding box center [554, 420] width 25 height 25
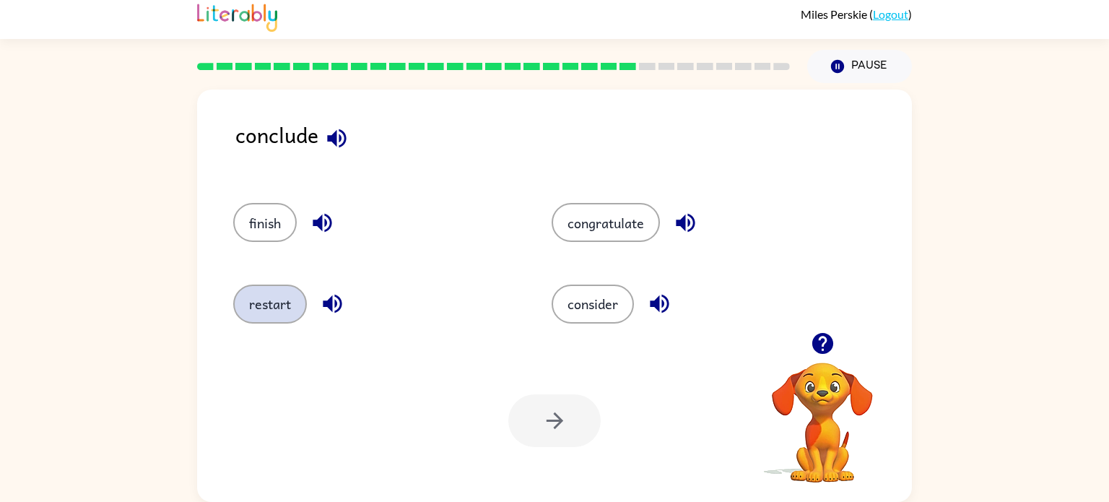
click at [270, 295] on button "restart" at bounding box center [270, 304] width 74 height 39
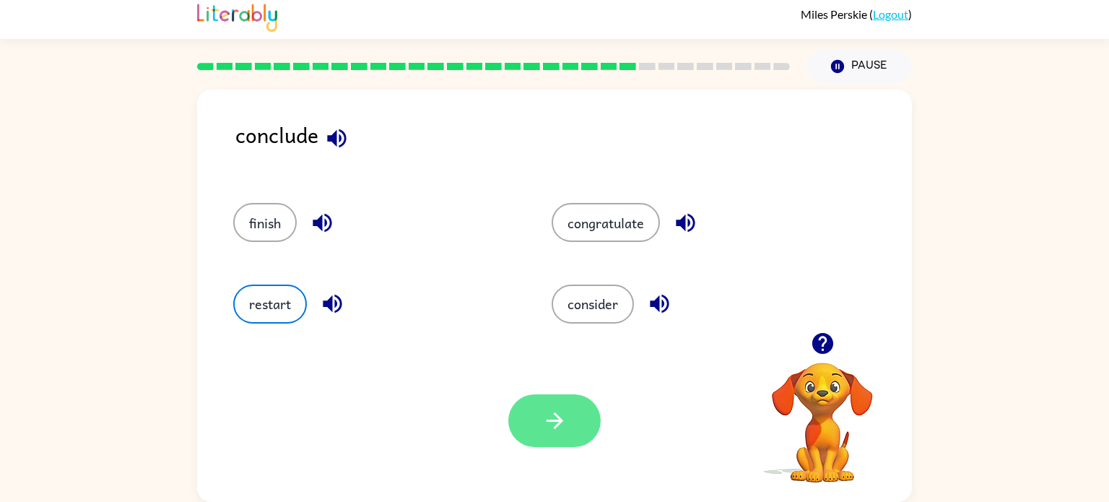
click at [547, 425] on icon "button" at bounding box center [554, 420] width 25 height 25
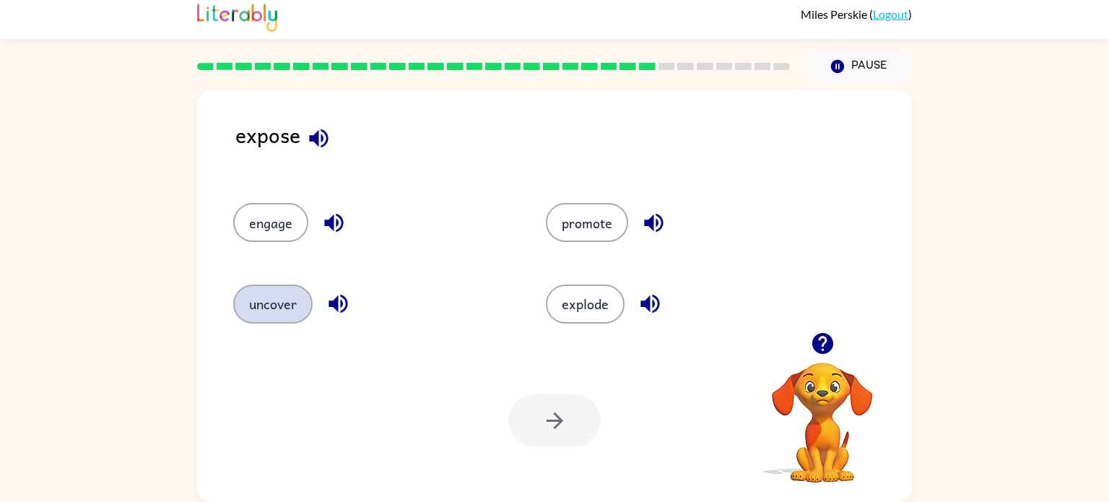
click at [259, 293] on button "uncover" at bounding box center [272, 304] width 79 height 39
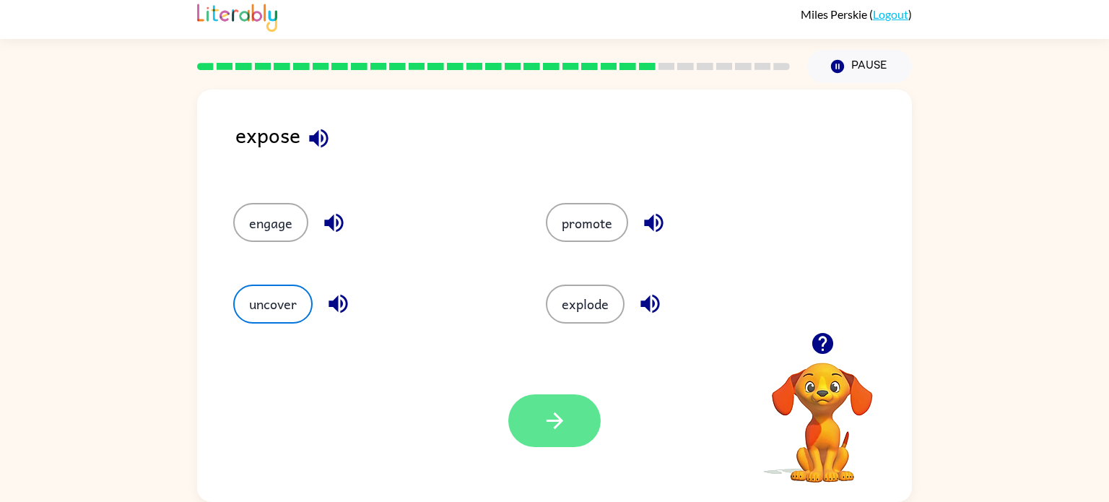
click at [560, 405] on button "button" at bounding box center [554, 420] width 92 height 53
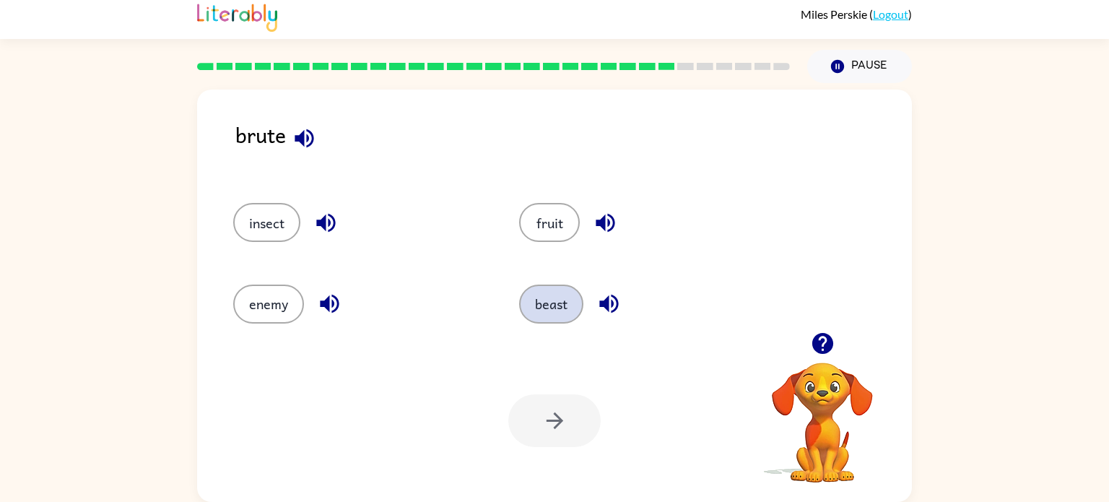
click at [560, 299] on button "beast" at bounding box center [551, 304] width 64 height 39
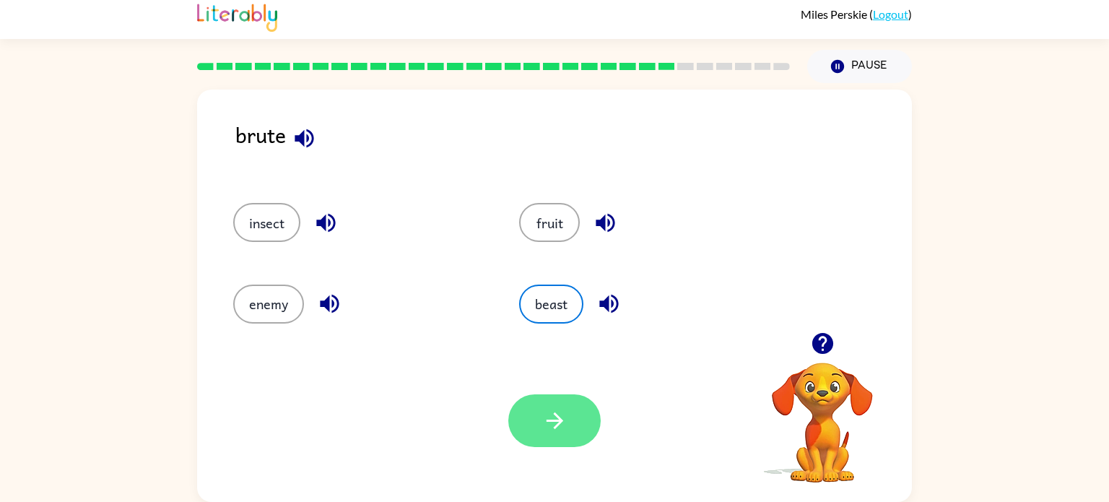
click at [556, 407] on button "button" at bounding box center [554, 420] width 92 height 53
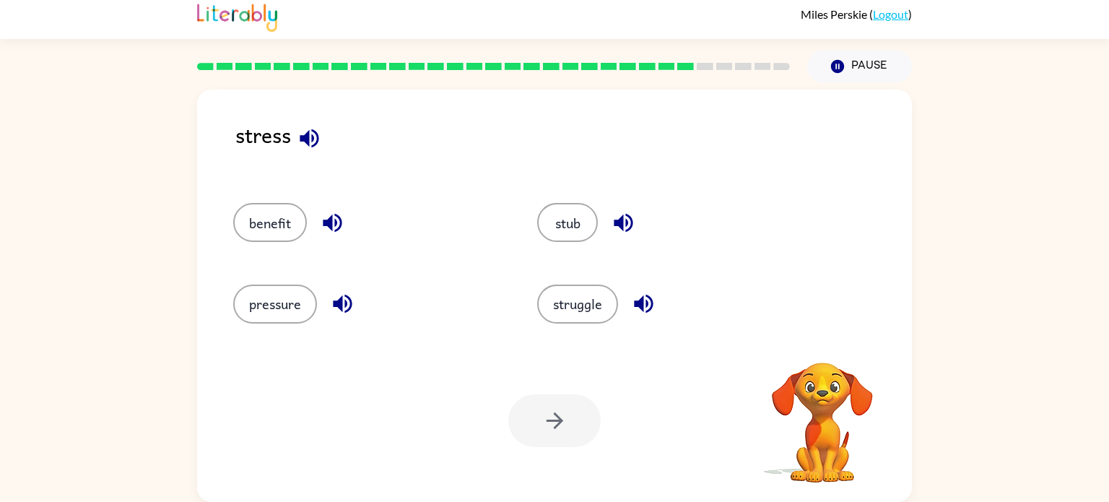
click at [556, 407] on div at bounding box center [554, 420] width 92 height 53
click at [293, 298] on button "pressure" at bounding box center [275, 304] width 84 height 39
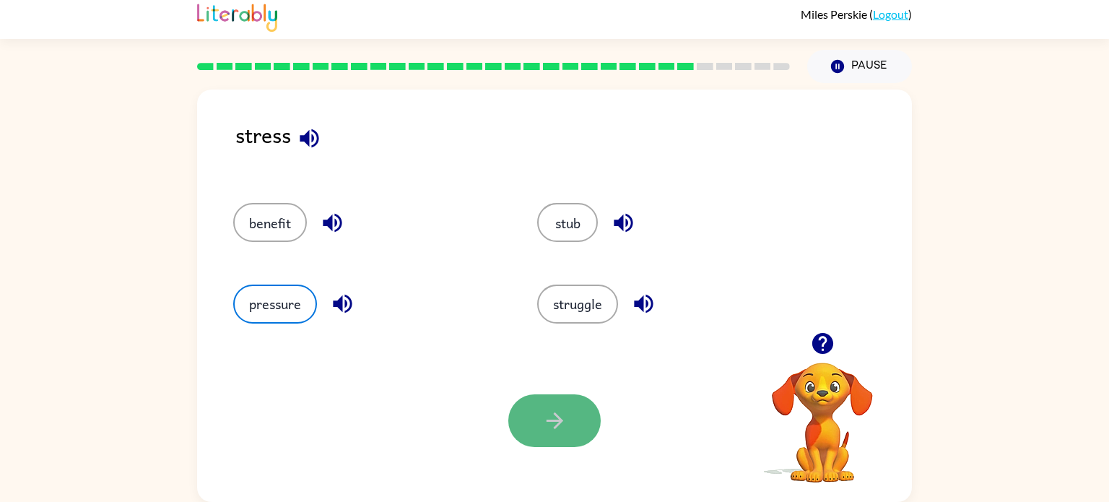
click at [532, 430] on button "button" at bounding box center [554, 420] width 92 height 53
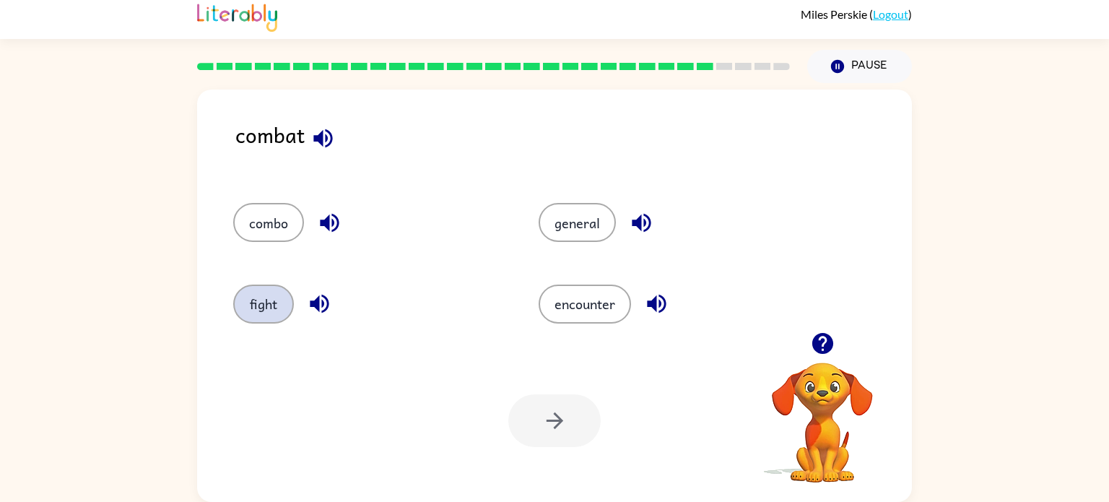
click at [272, 304] on button "fight" at bounding box center [263, 304] width 61 height 39
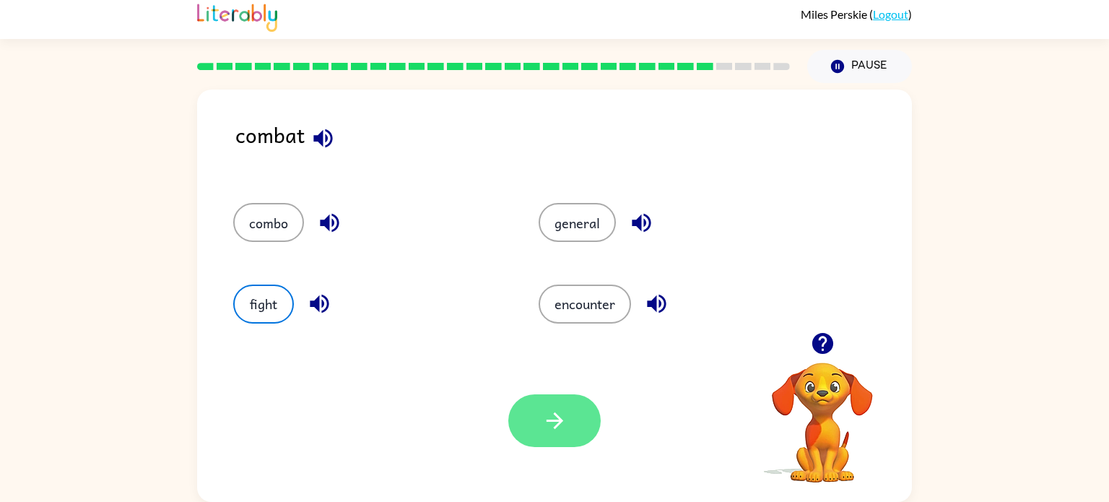
click at [563, 424] on icon "button" at bounding box center [554, 420] width 25 height 25
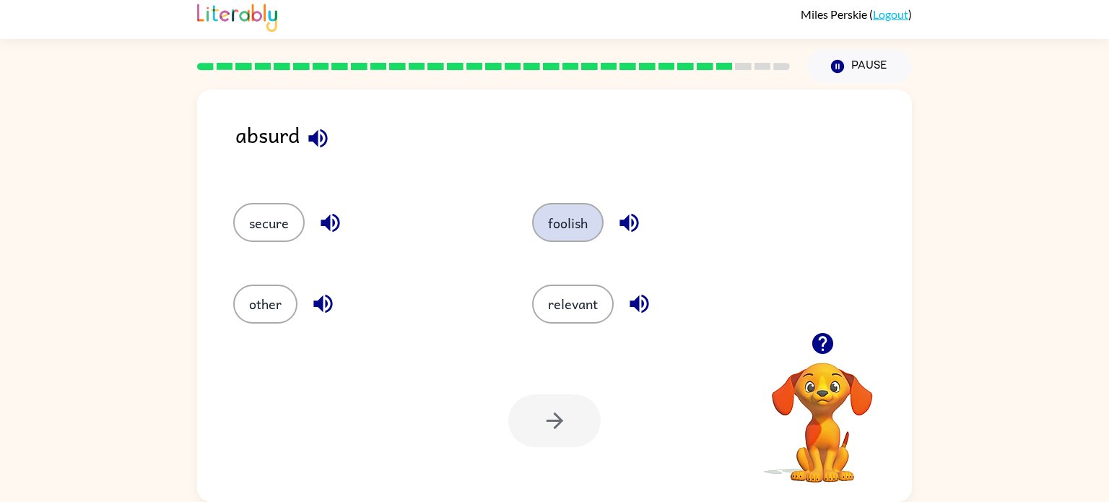
click at [567, 212] on button "foolish" at bounding box center [568, 222] width 72 height 39
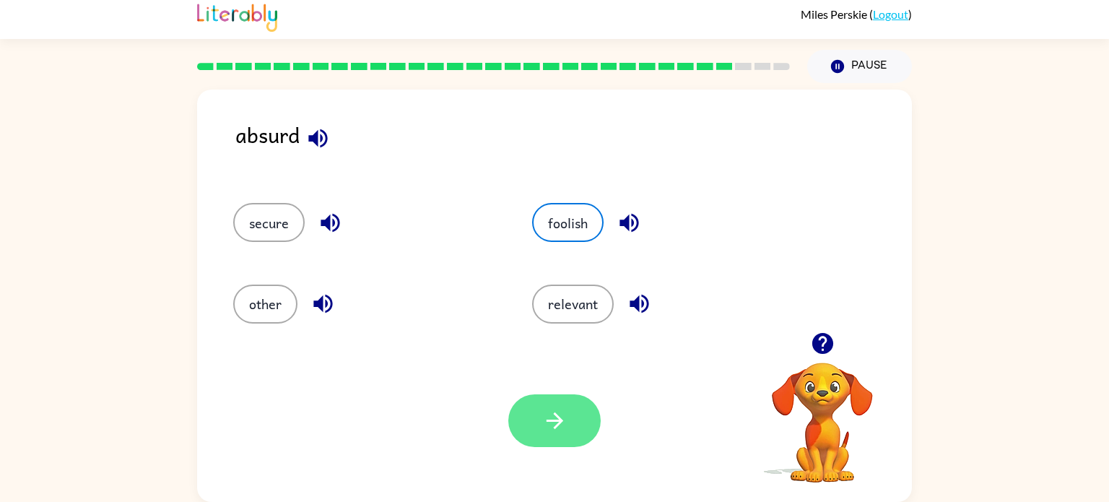
click at [555, 409] on icon "button" at bounding box center [554, 420] width 25 height 25
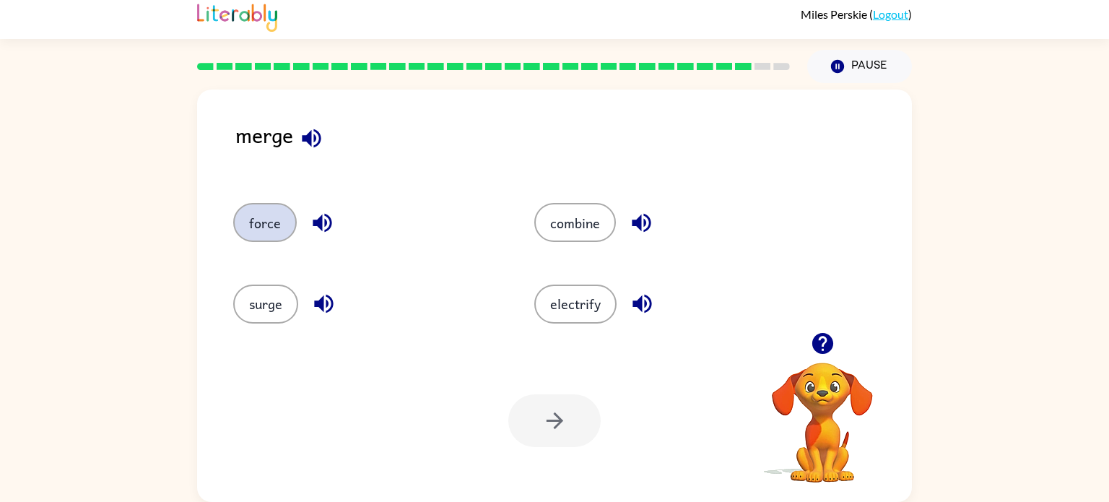
click at [267, 212] on button "force" at bounding box center [265, 222] width 64 height 39
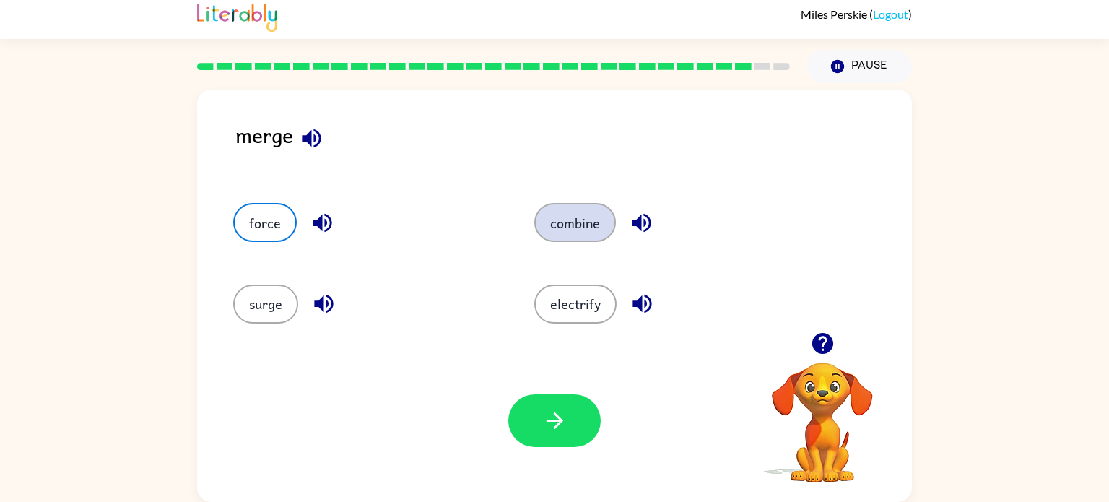
click at [569, 225] on button "combine" at bounding box center [575, 222] width 82 height 39
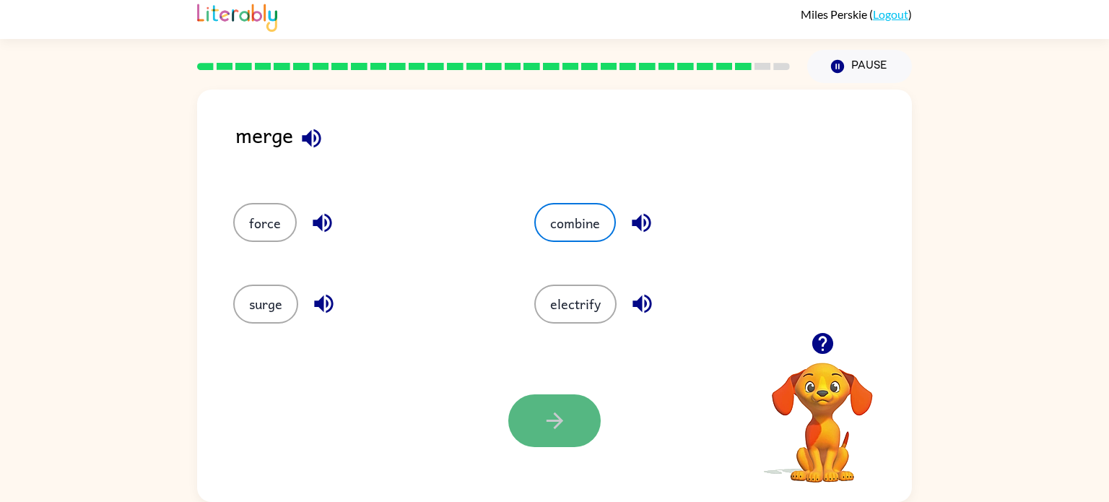
click at [552, 410] on icon "button" at bounding box center [554, 420] width 25 height 25
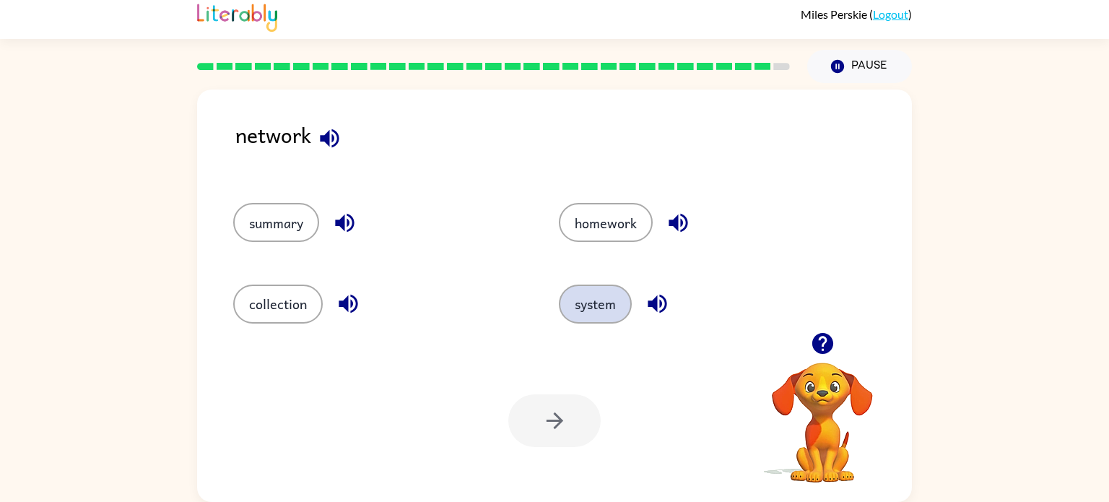
click at [605, 295] on button "system" at bounding box center [595, 304] width 73 height 39
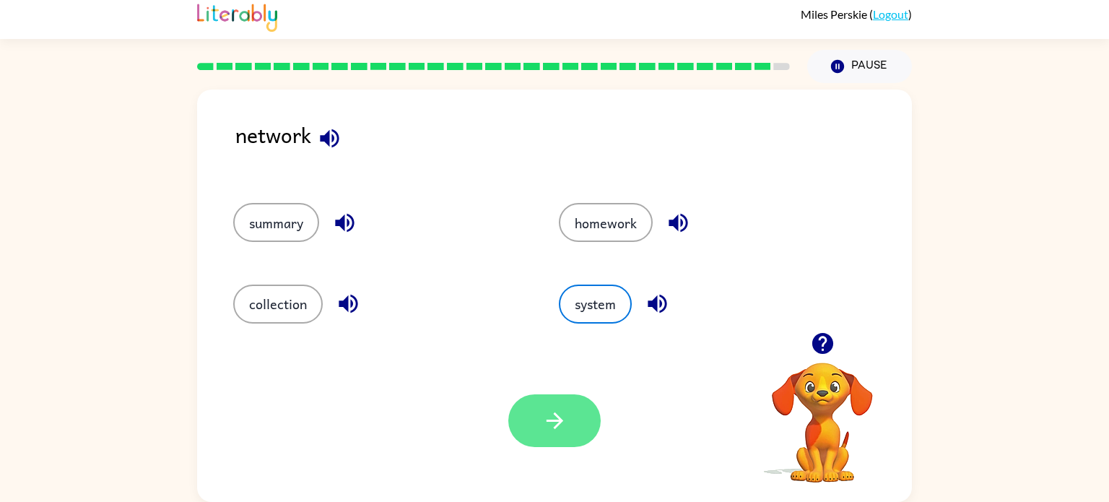
click at [541, 404] on button "button" at bounding box center [554, 420] width 92 height 53
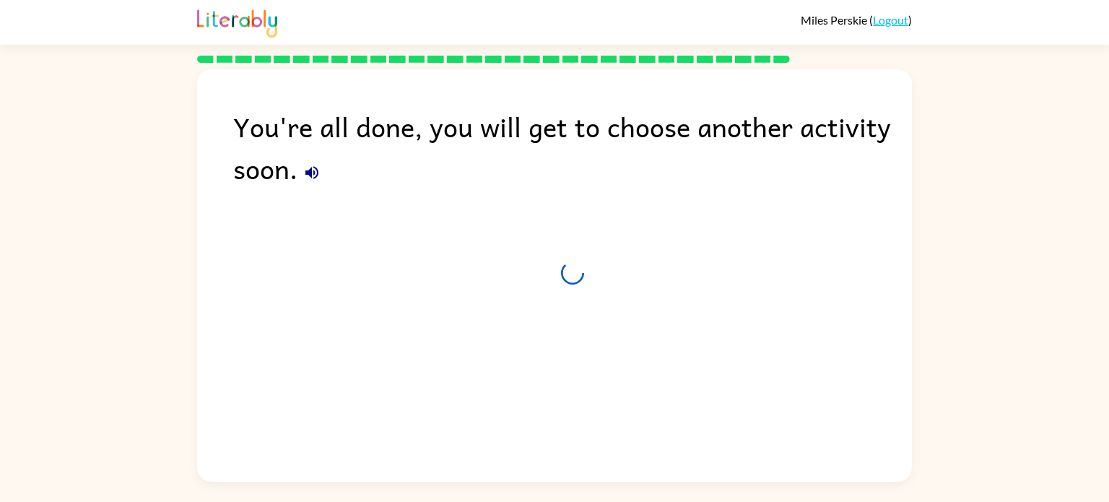
scroll to position [0, 0]
